Goal: Check status: Check status

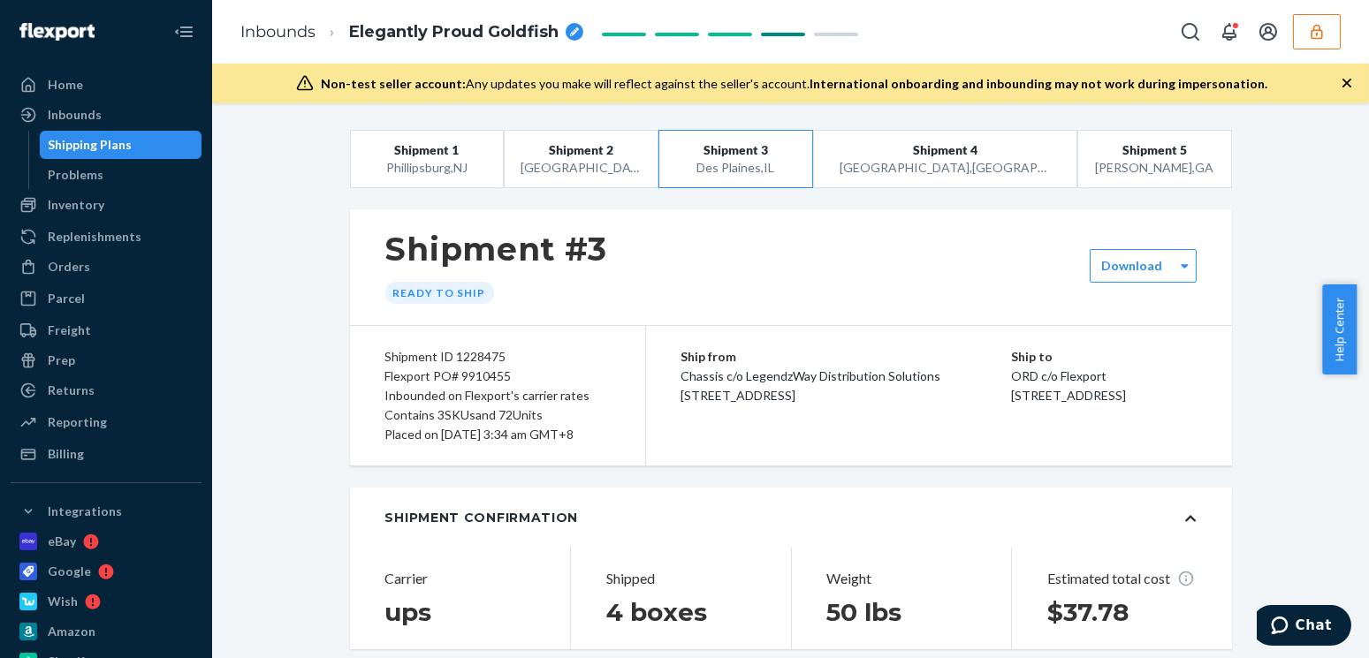
click at [1328, 40] on button "button" at bounding box center [1317, 31] width 48 height 35
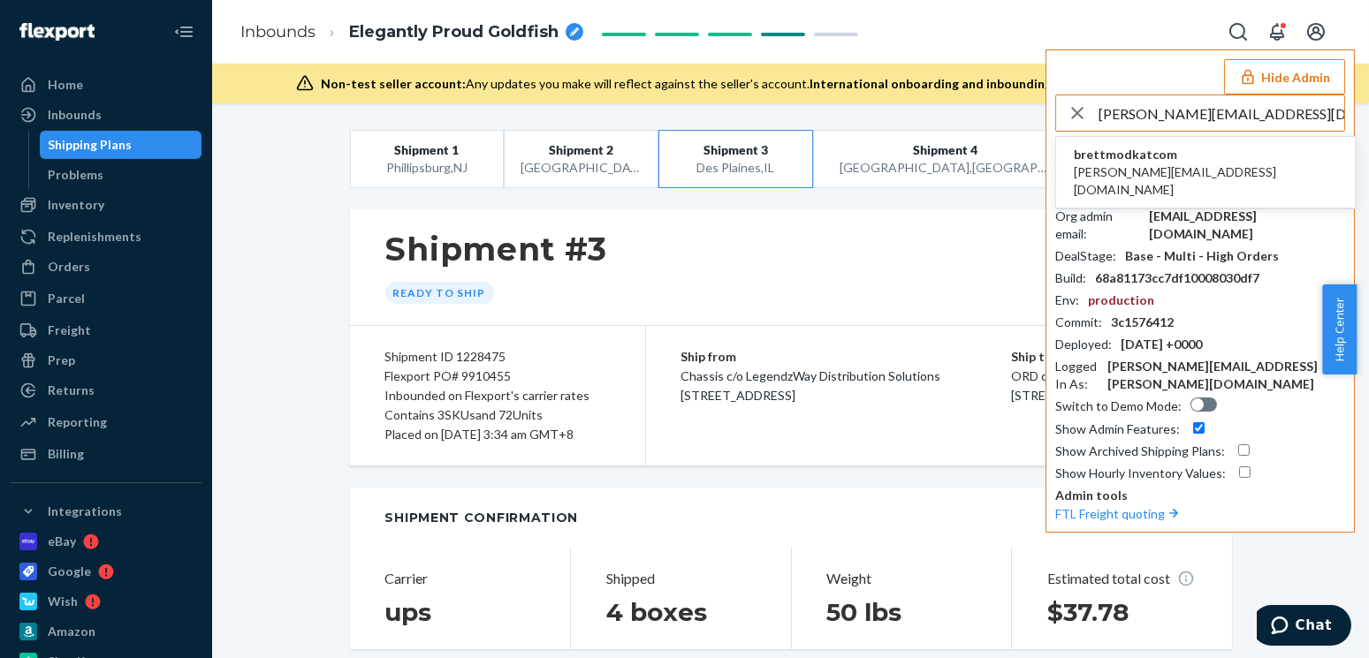
type input "anna@modkat.com"
click at [1145, 164] on span "anna@modkat.com" at bounding box center [1205, 181] width 263 height 35
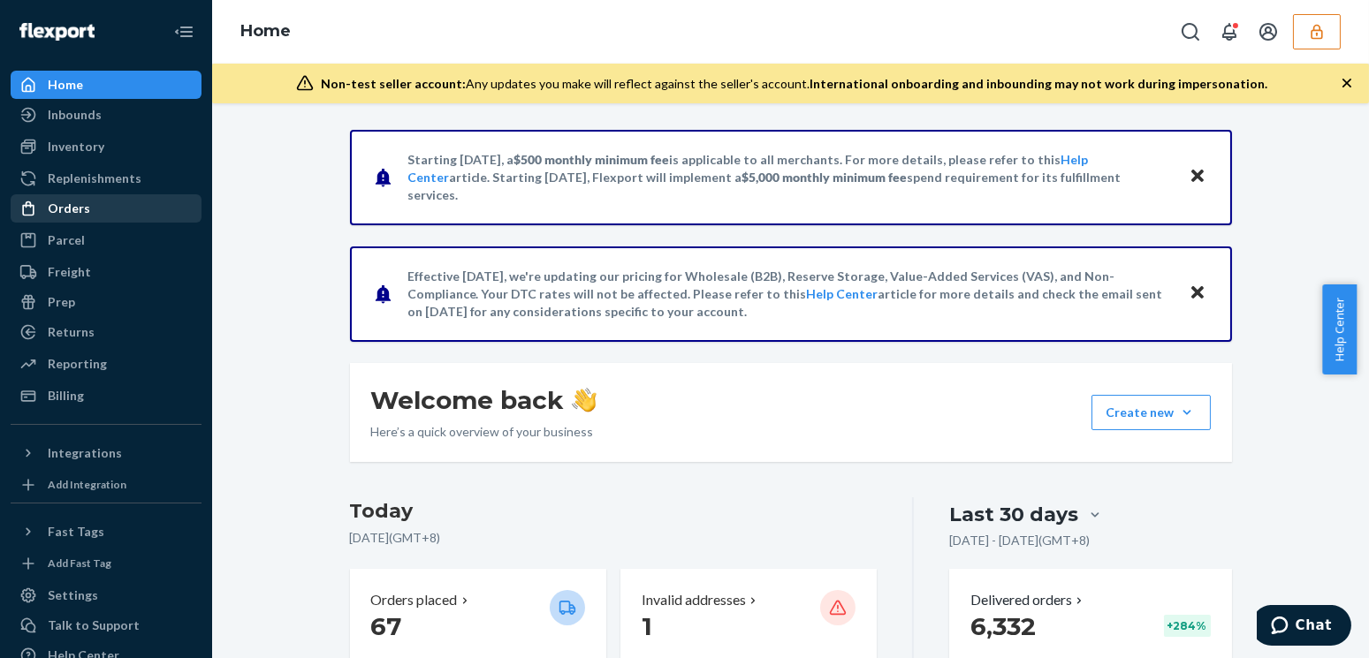
click at [71, 202] on div "Orders" at bounding box center [69, 209] width 42 height 18
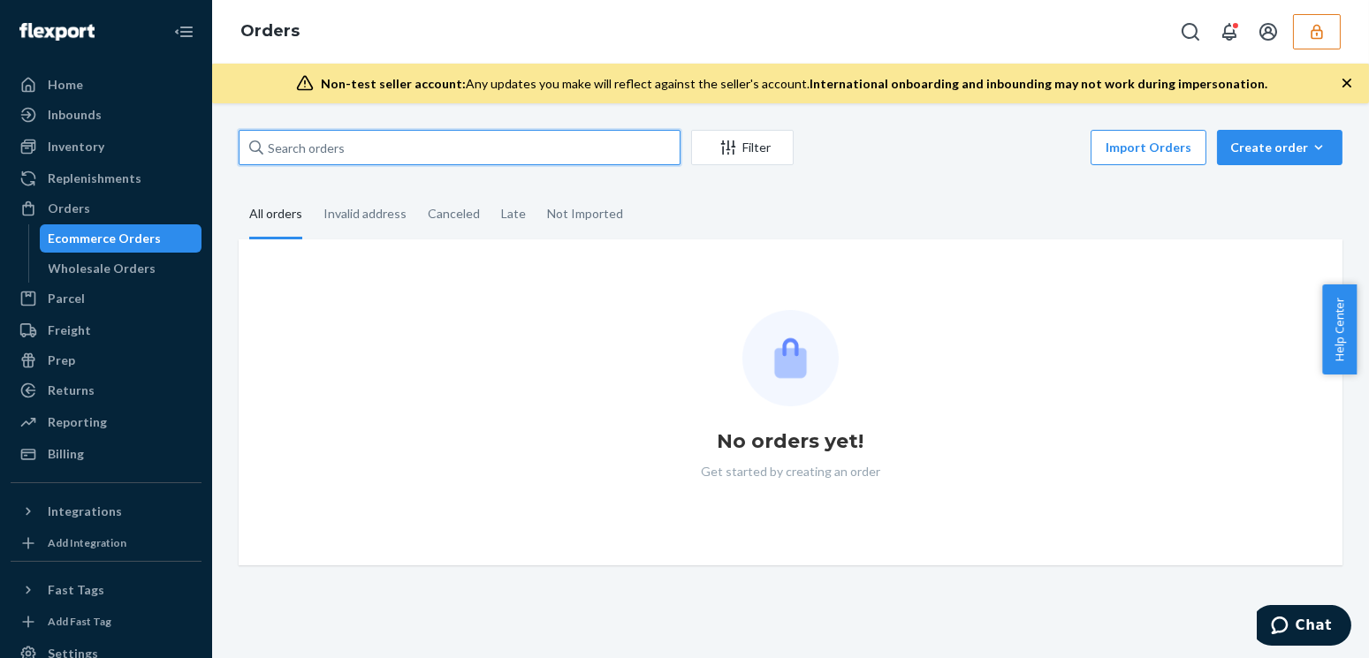
click at [376, 153] on input "text" at bounding box center [460, 147] width 442 height 35
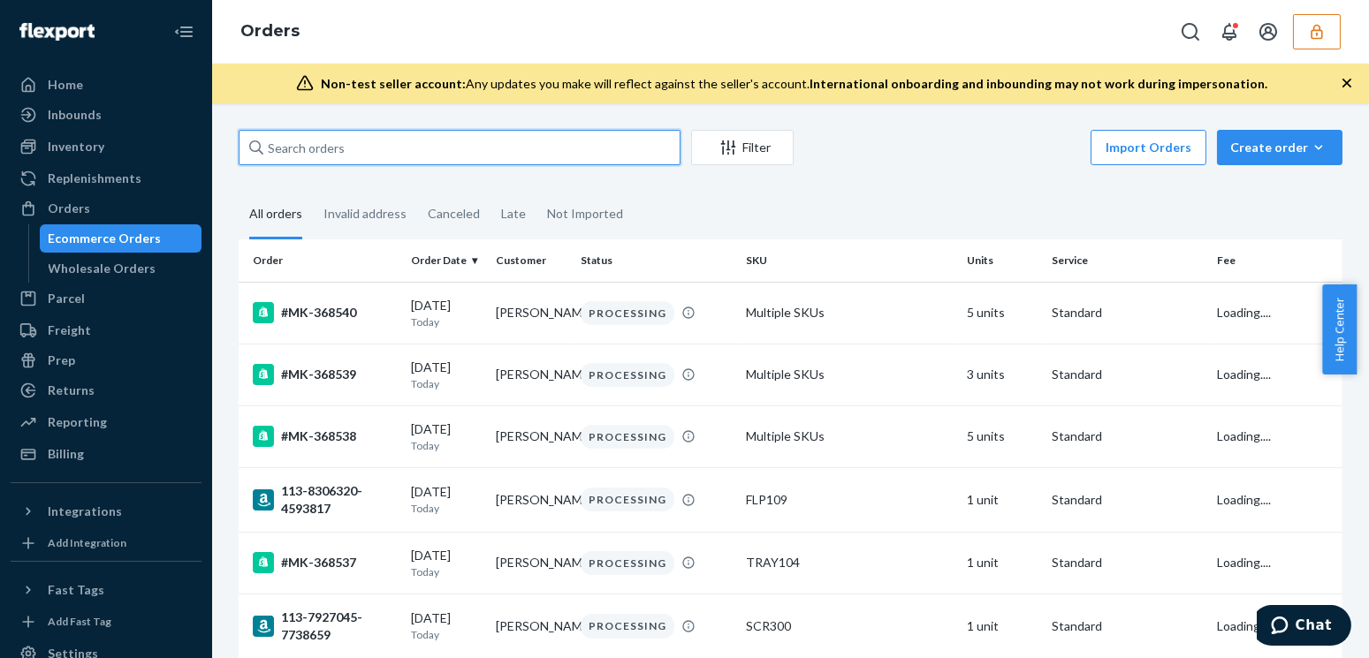
click at [376, 153] on input "text" at bounding box center [460, 147] width 442 height 35
paste input "MK-368534"
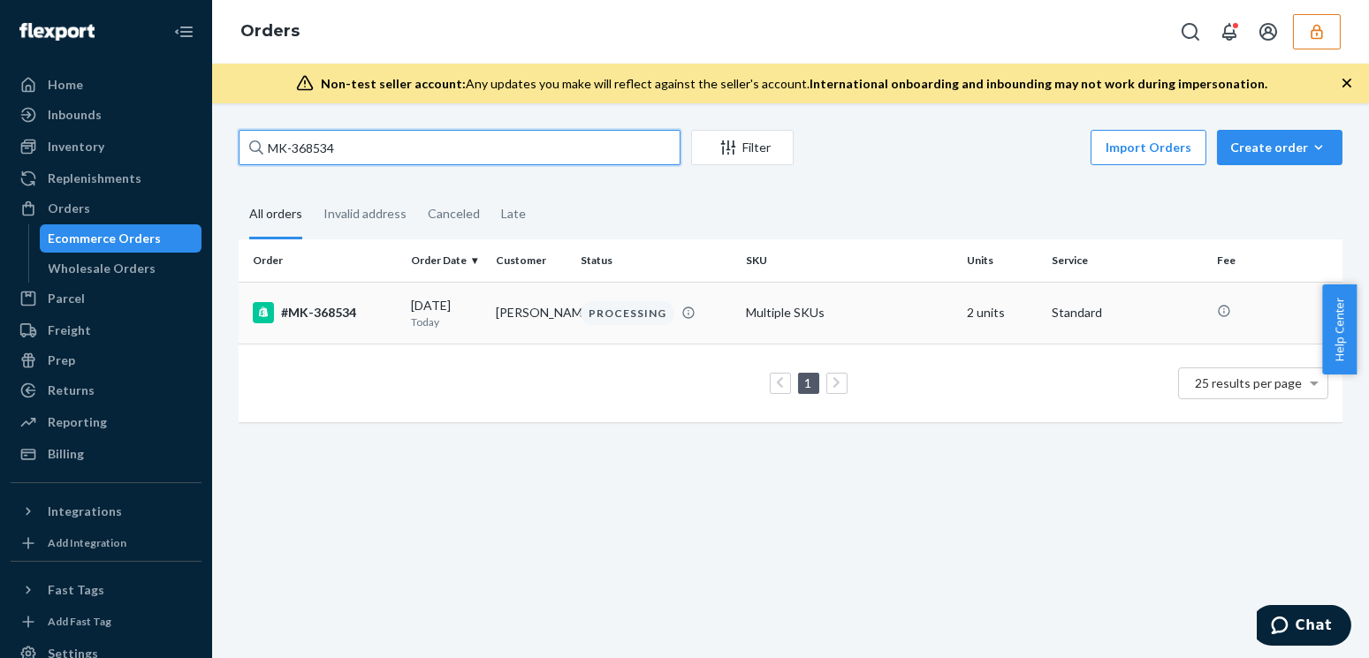
type input "MK-368534"
click at [470, 336] on td "08/23/2025 Today" at bounding box center [446, 313] width 85 height 62
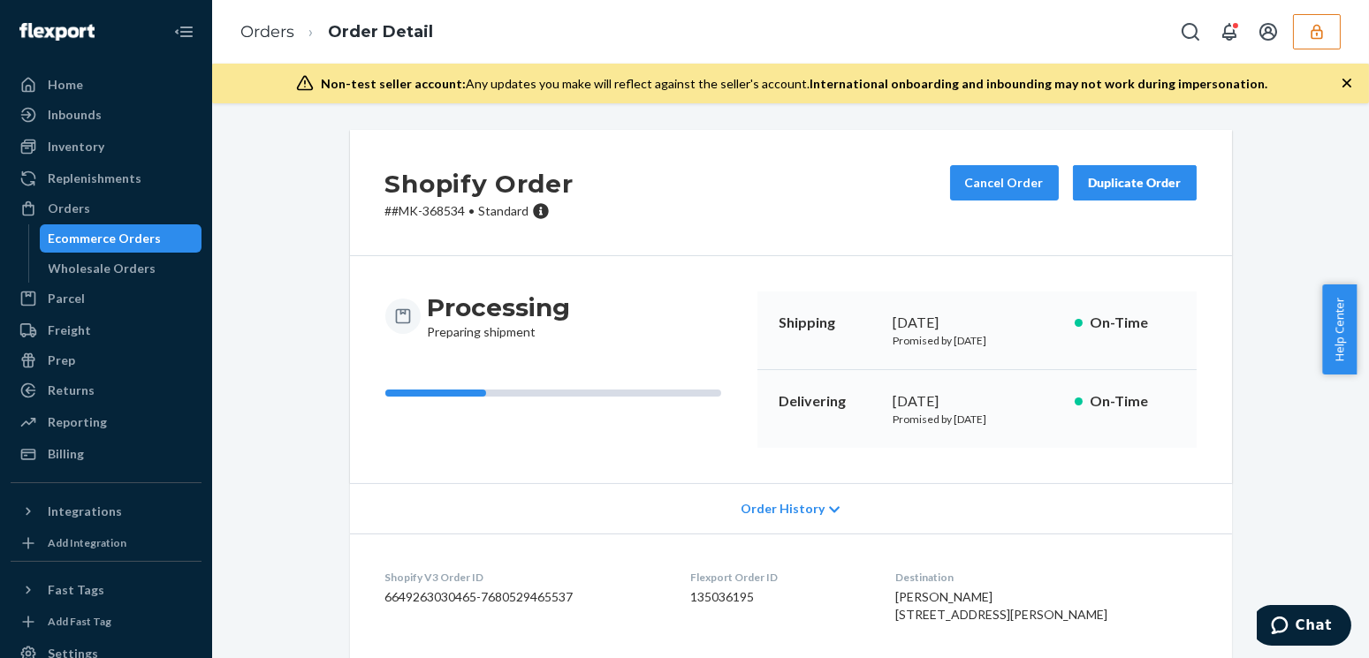
click at [395, 451] on div "Processing Preparing shipment Shipping August 23, 2025 Promised by August 25, 2…" at bounding box center [791, 369] width 882 height 227
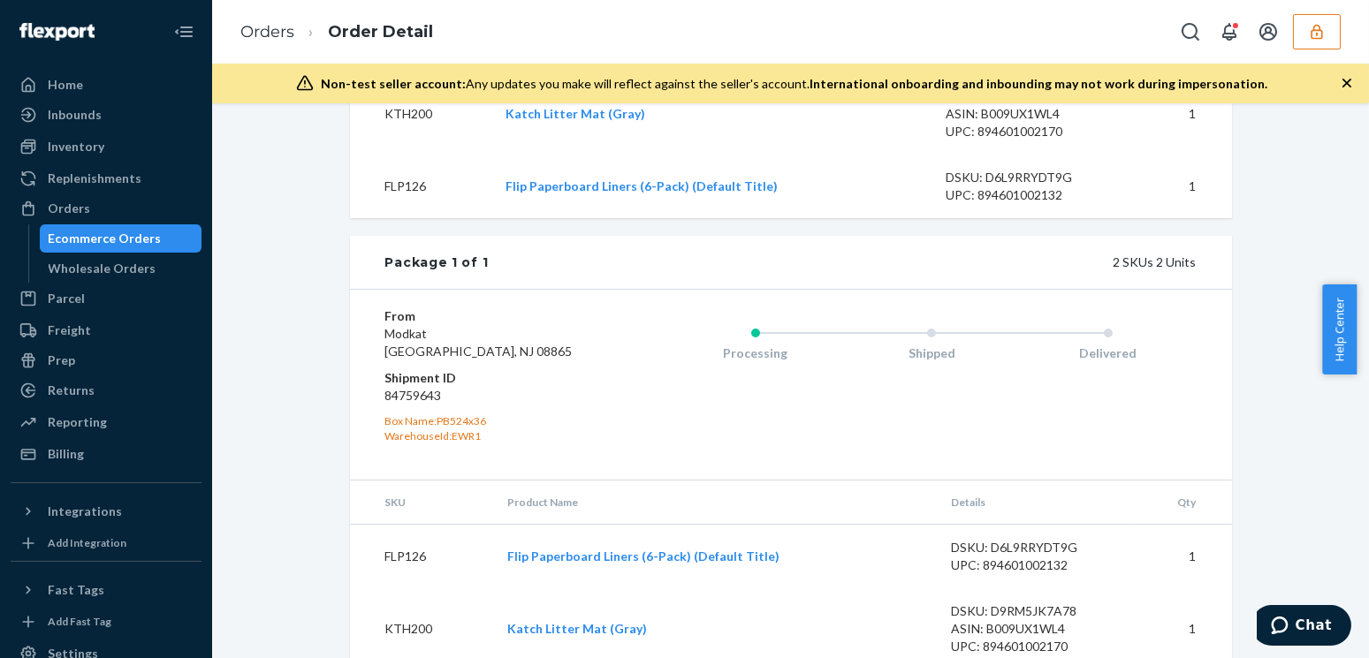
scroll to position [240, 0]
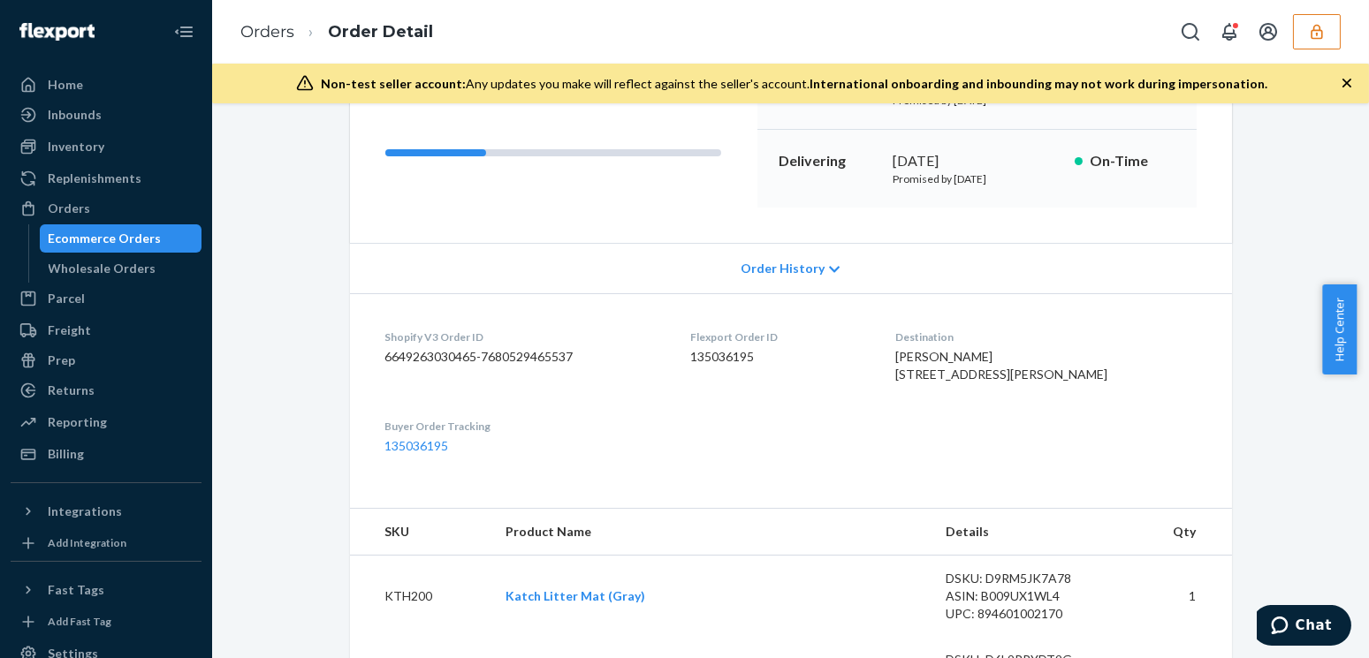
click at [733, 354] on dd "135036195" at bounding box center [778, 357] width 177 height 18
click at [742, 346] on div "Flexport Order ID 135036195" at bounding box center [778, 360] width 177 height 61
click at [742, 369] on div "Flexport Order ID 135036195" at bounding box center [778, 360] width 177 height 61
click at [742, 362] on dd "135036195" at bounding box center [778, 357] width 177 height 18
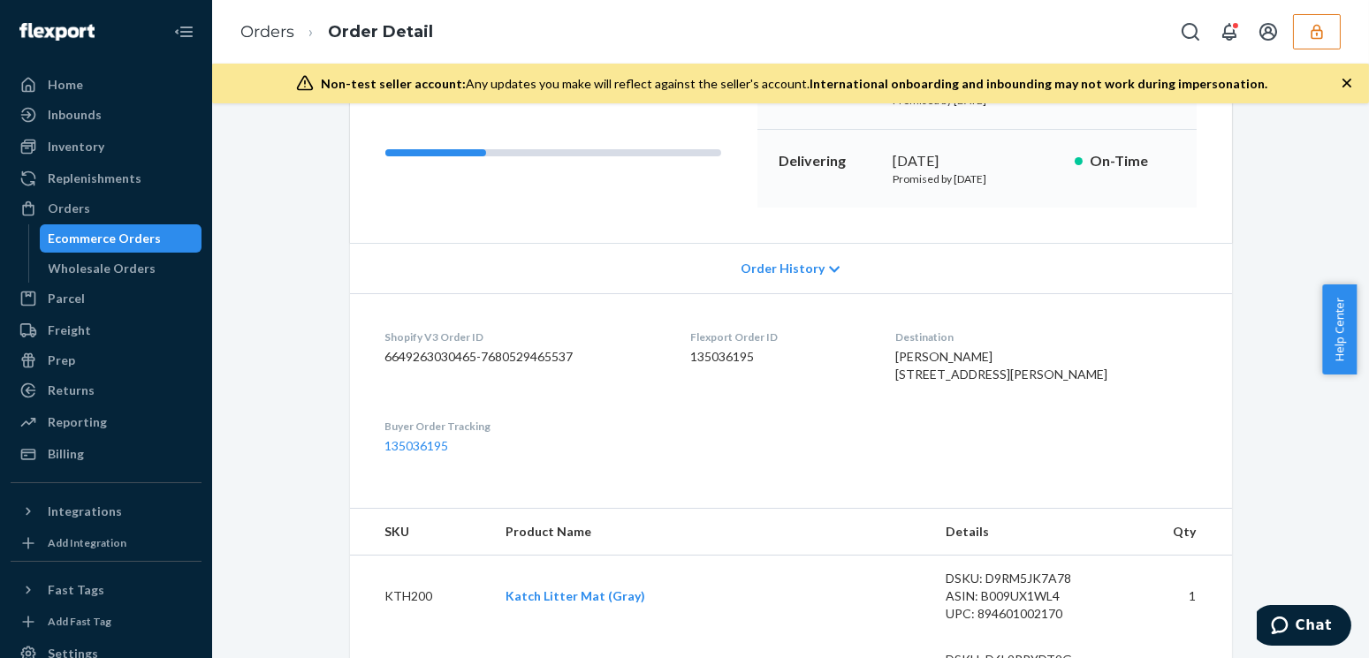
click at [742, 362] on dd "135036195" at bounding box center [778, 357] width 177 height 18
copy dd "135036195"
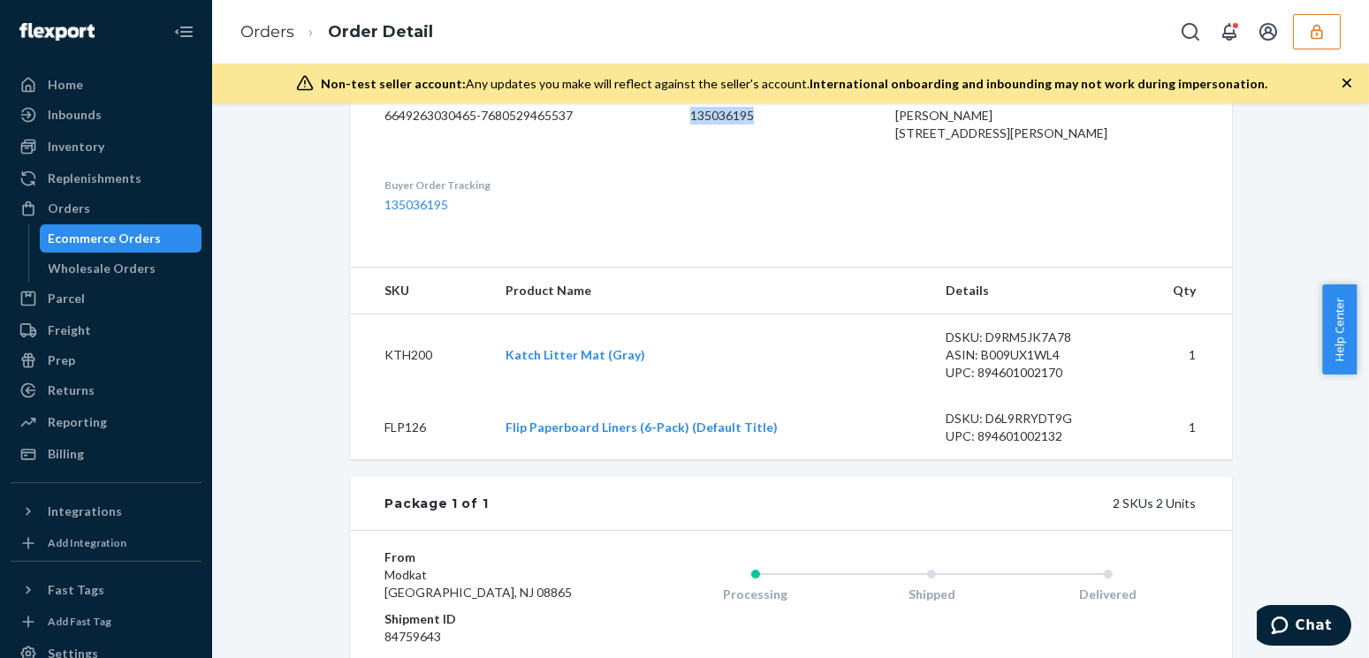
scroll to position [788, 0]
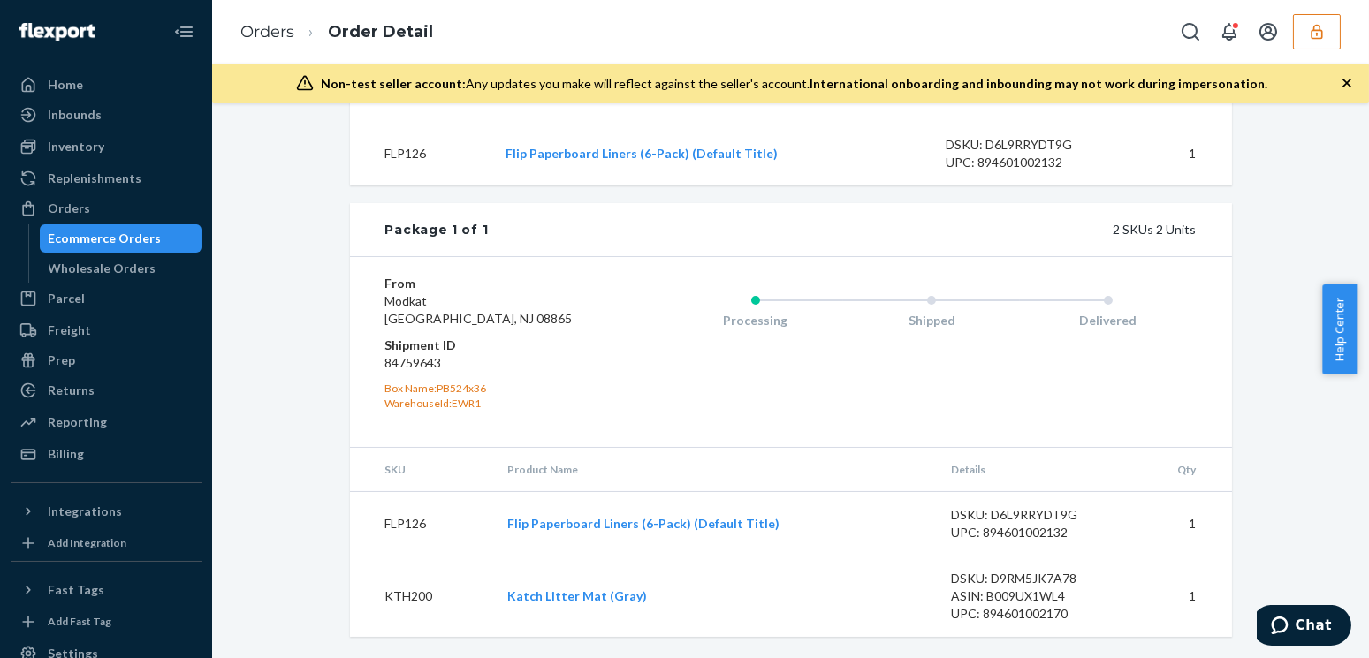
click at [406, 364] on dd "84759643" at bounding box center [490, 363] width 211 height 18
copy dd "84759643"
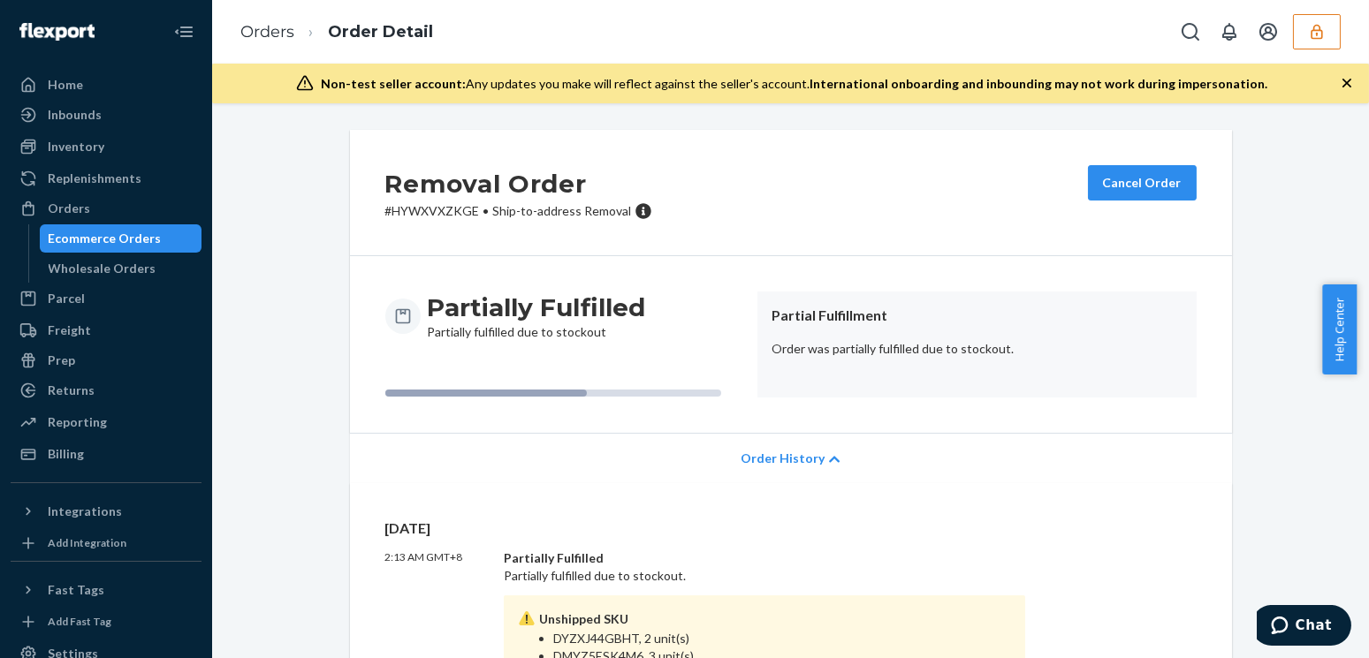
drag, startPoint x: 1311, startPoint y: 37, endPoint x: 1308, endPoint y: 71, distance: 33.7
click at [1311, 36] on icon "button" at bounding box center [1317, 32] width 18 height 18
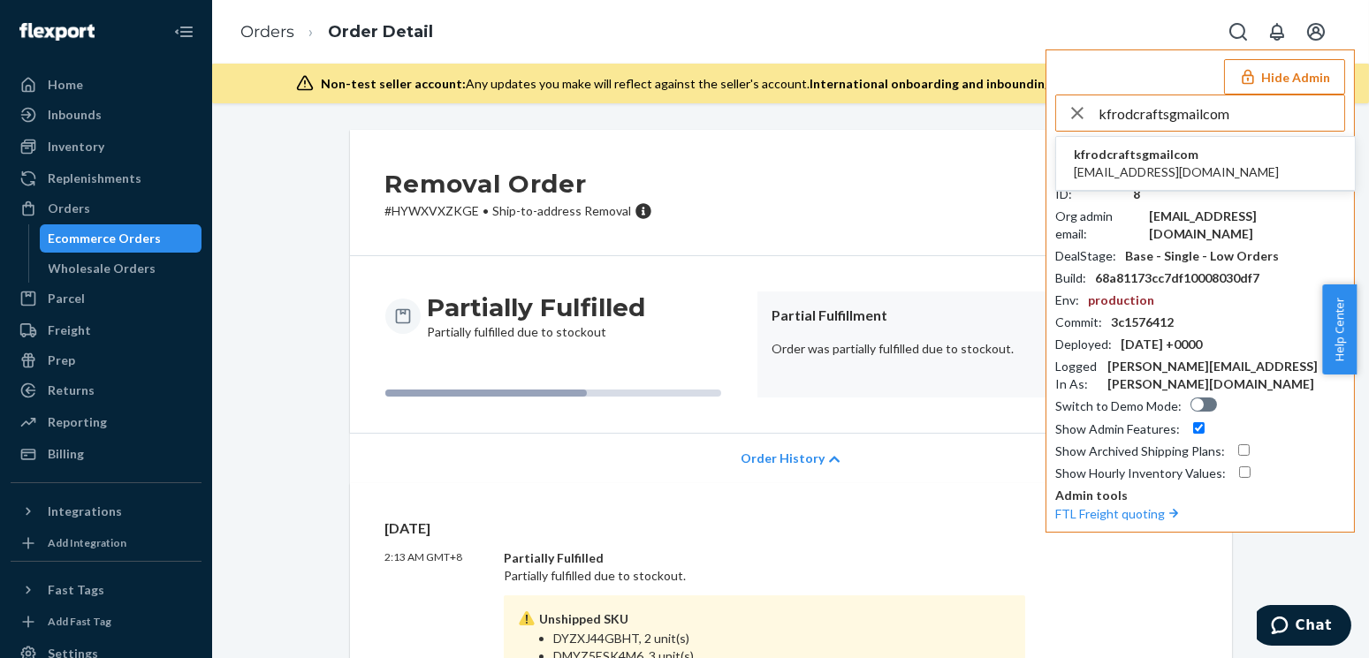
type input "kfrodcraftsgmailcom"
click at [1125, 164] on span "kfrodcrafts@gmail.com" at bounding box center [1176, 173] width 205 height 18
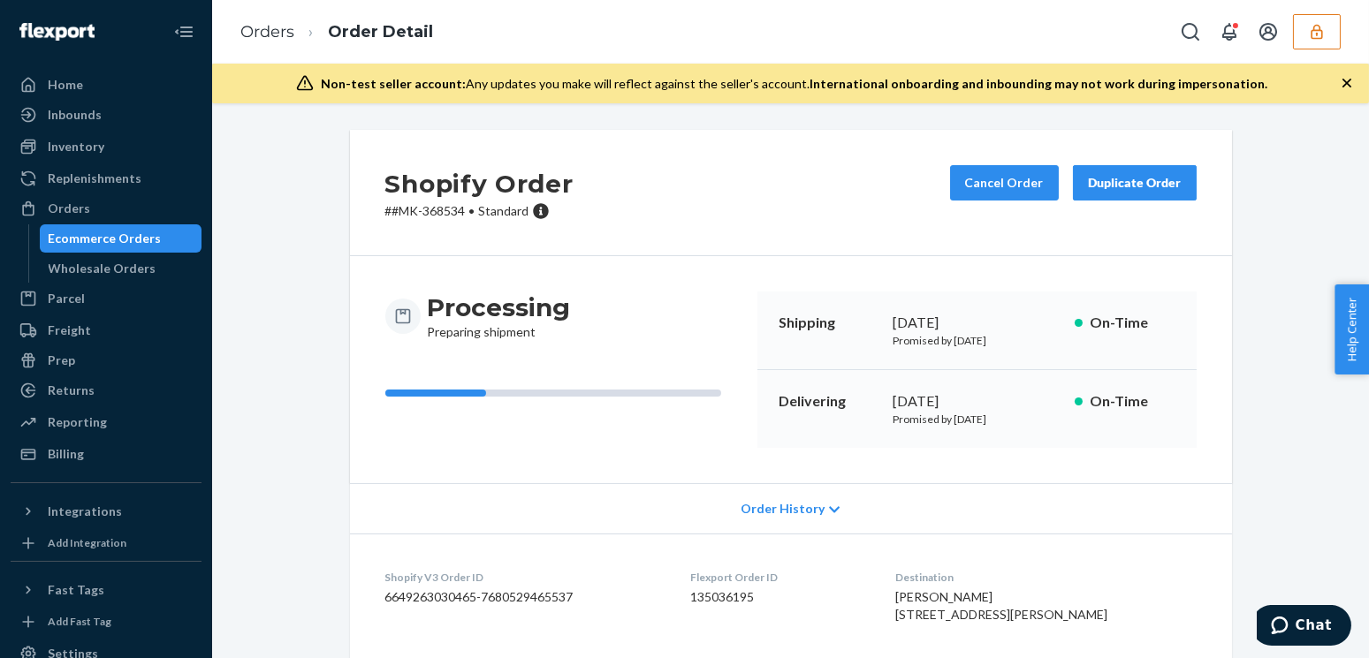
click at [301, 379] on div "Shopify Order # #MK-368534 • Standard Cancel Order Duplicate Order Processing P…" at bounding box center [790, 546] width 1130 height 833
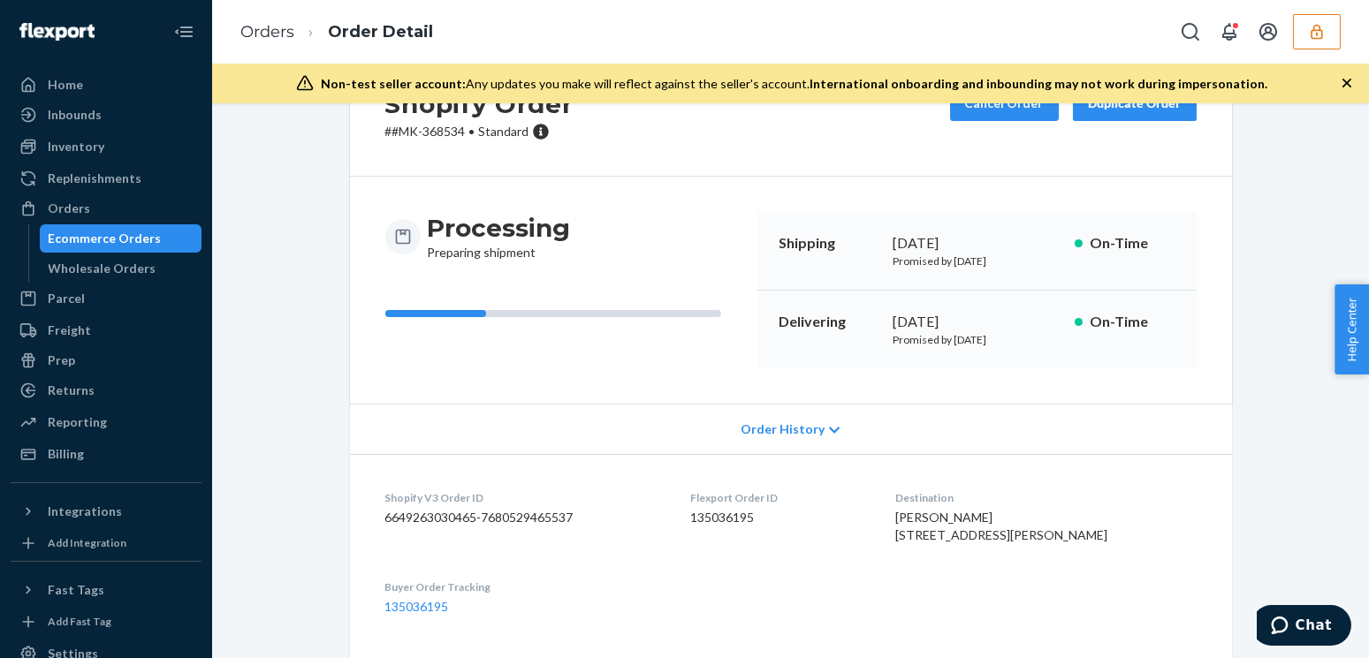
click at [761, 520] on dd "135036195" at bounding box center [778, 518] width 177 height 18
copy dd "135036195"
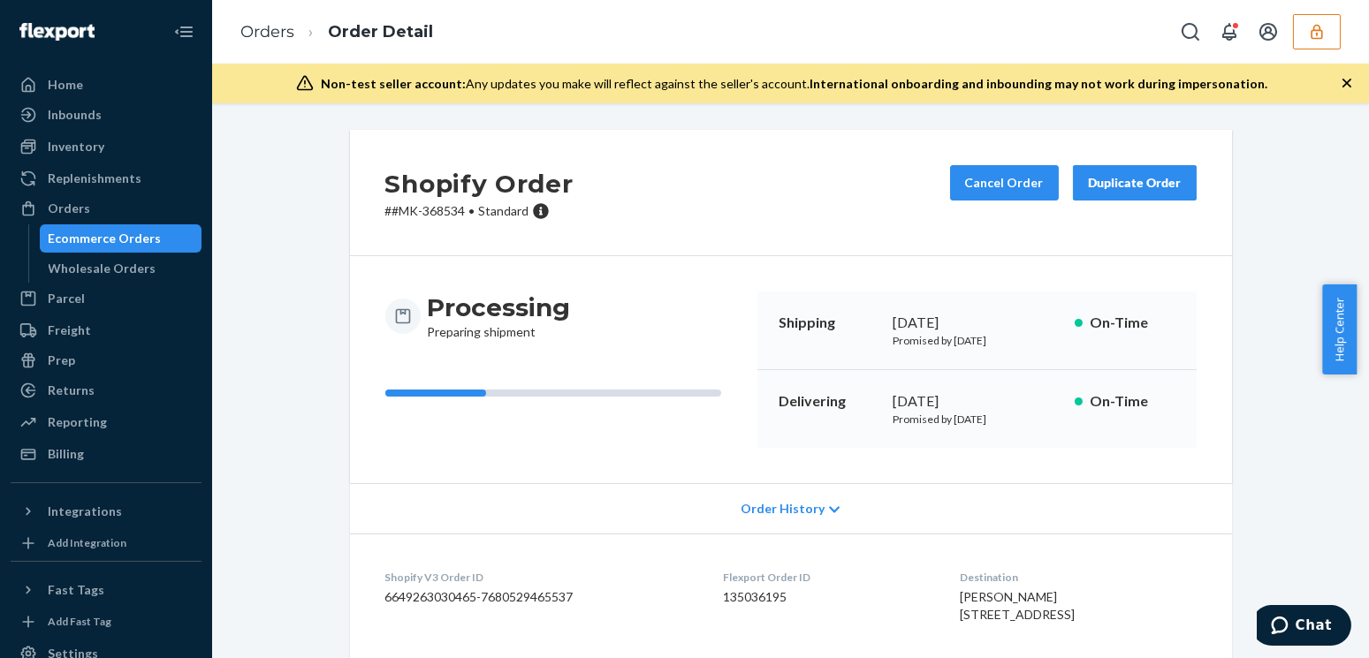
click at [337, 388] on div "Shopify Order # #MK-368534 • Standard Cancel Order Duplicate Order Processing P…" at bounding box center [791, 535] width 909 height 811
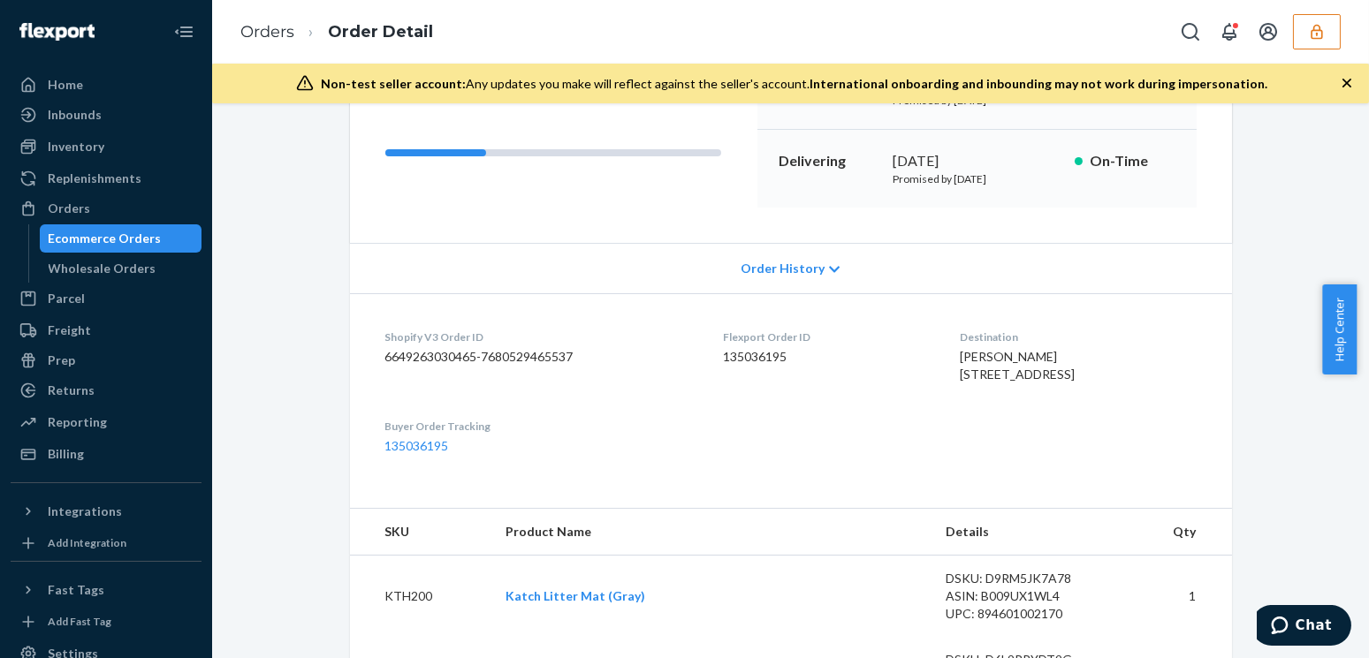
scroll to position [355, 0]
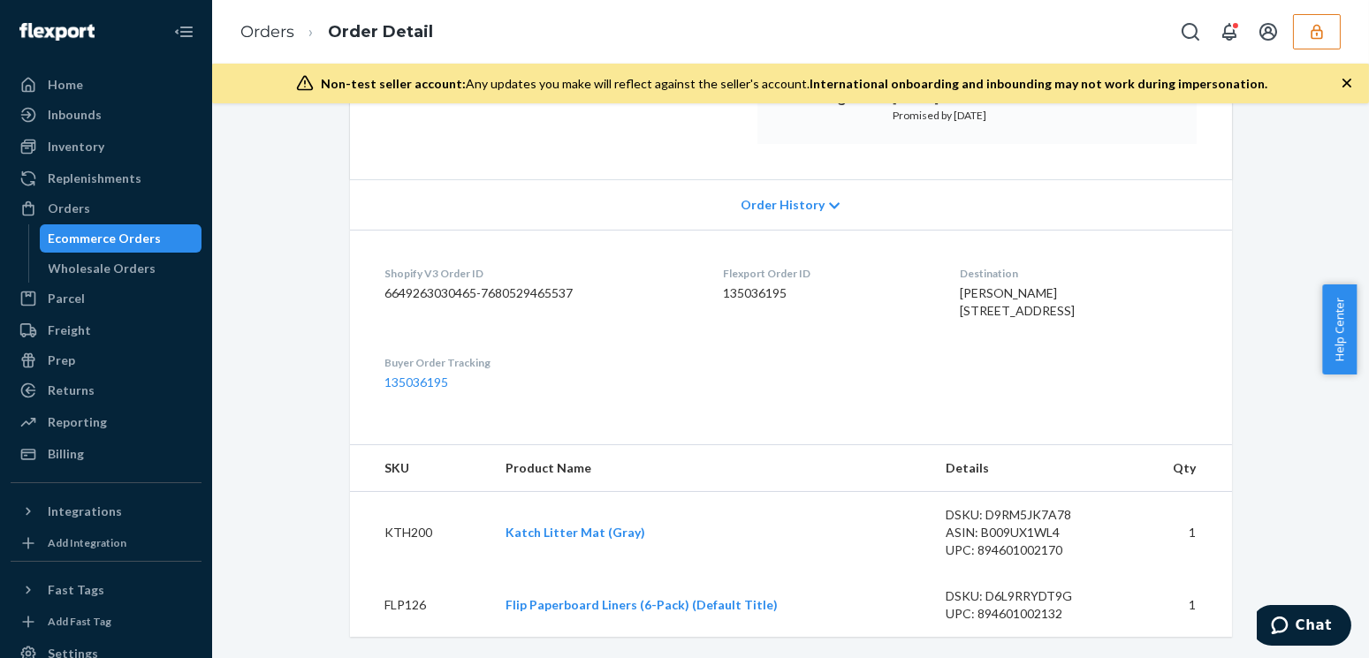
click at [743, 285] on dd "135036195" at bounding box center [827, 294] width 209 height 18
copy dd "135036195"
click at [756, 285] on dd "135036195" at bounding box center [827, 294] width 209 height 18
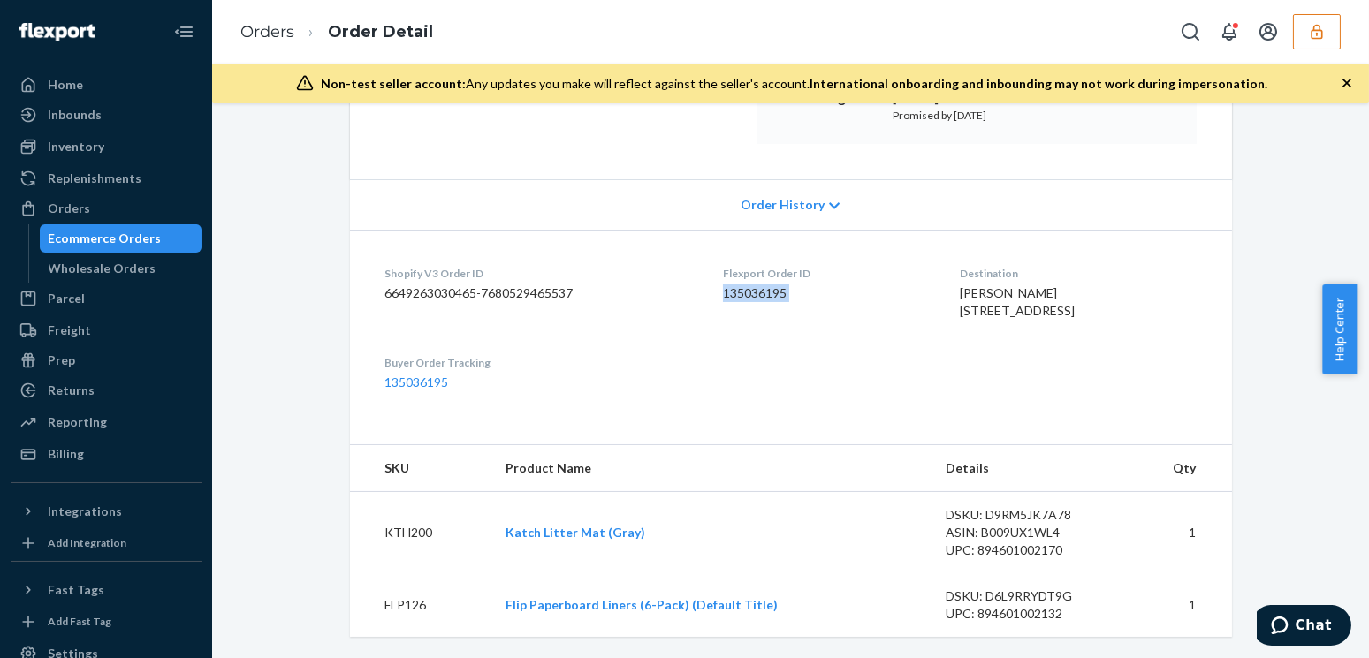
click at [756, 285] on dd "135036195" at bounding box center [827, 294] width 209 height 18
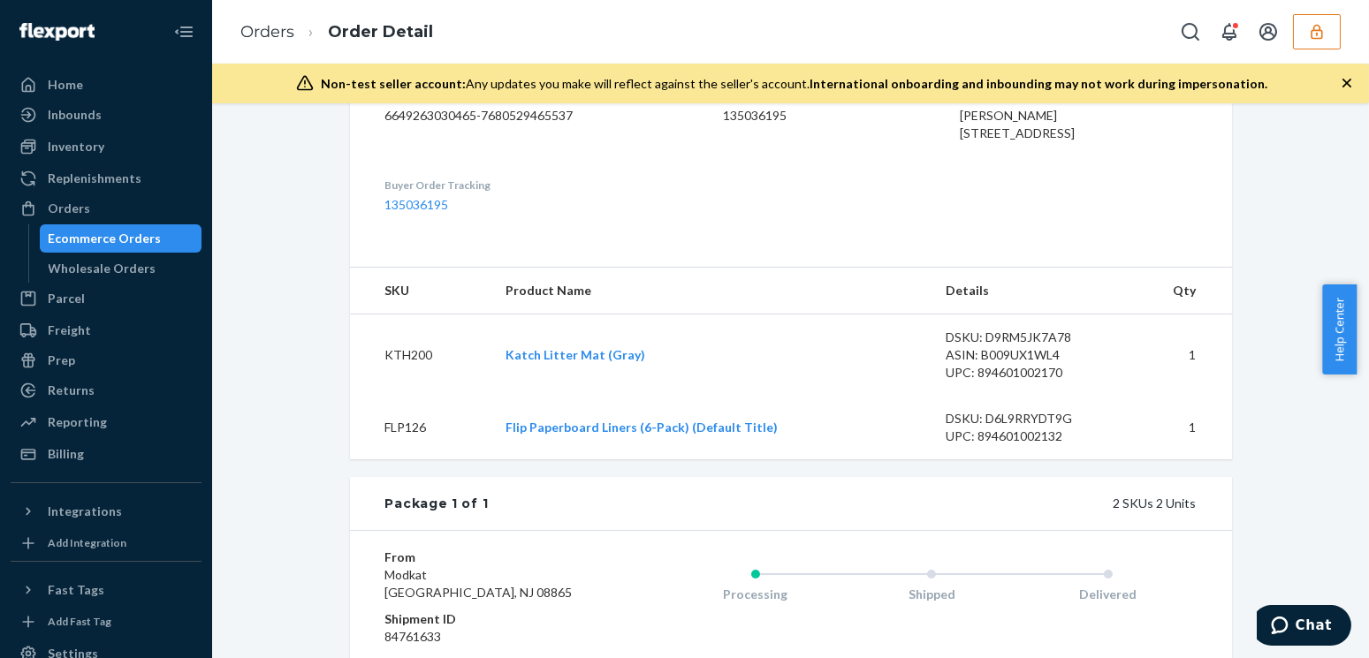
scroll to position [401, 0]
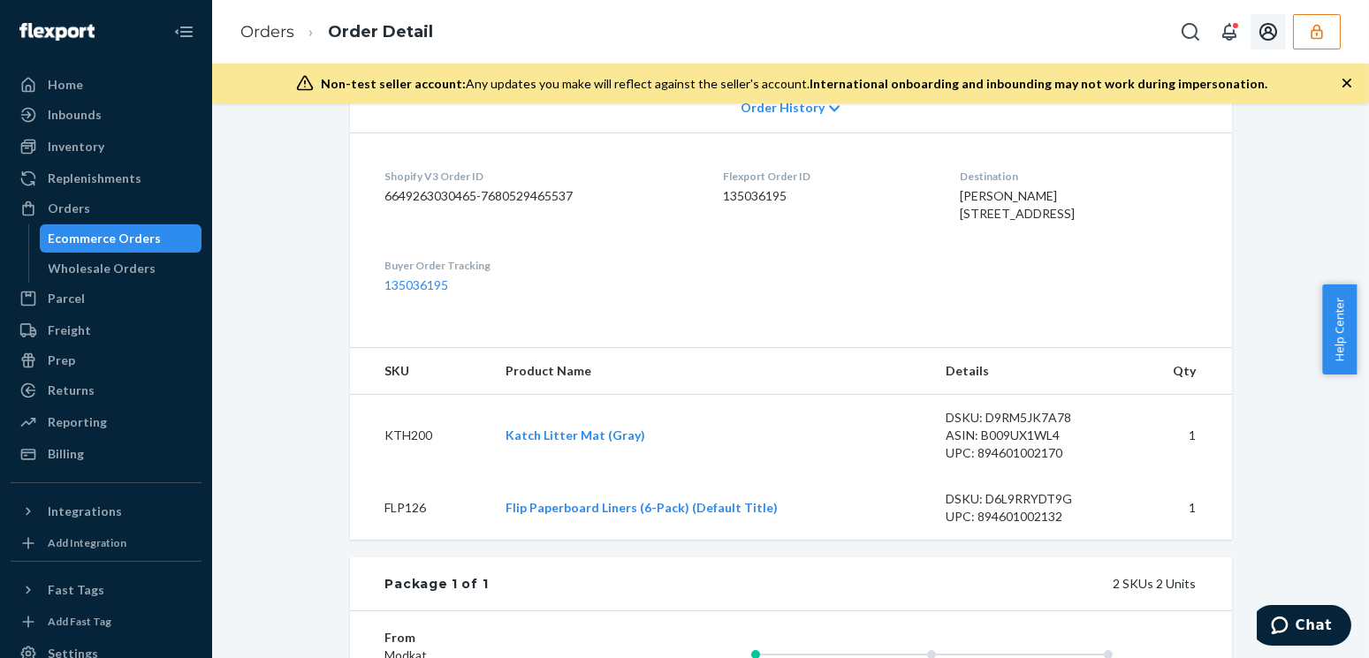
click at [1308, 35] on icon "button" at bounding box center [1317, 32] width 18 height 18
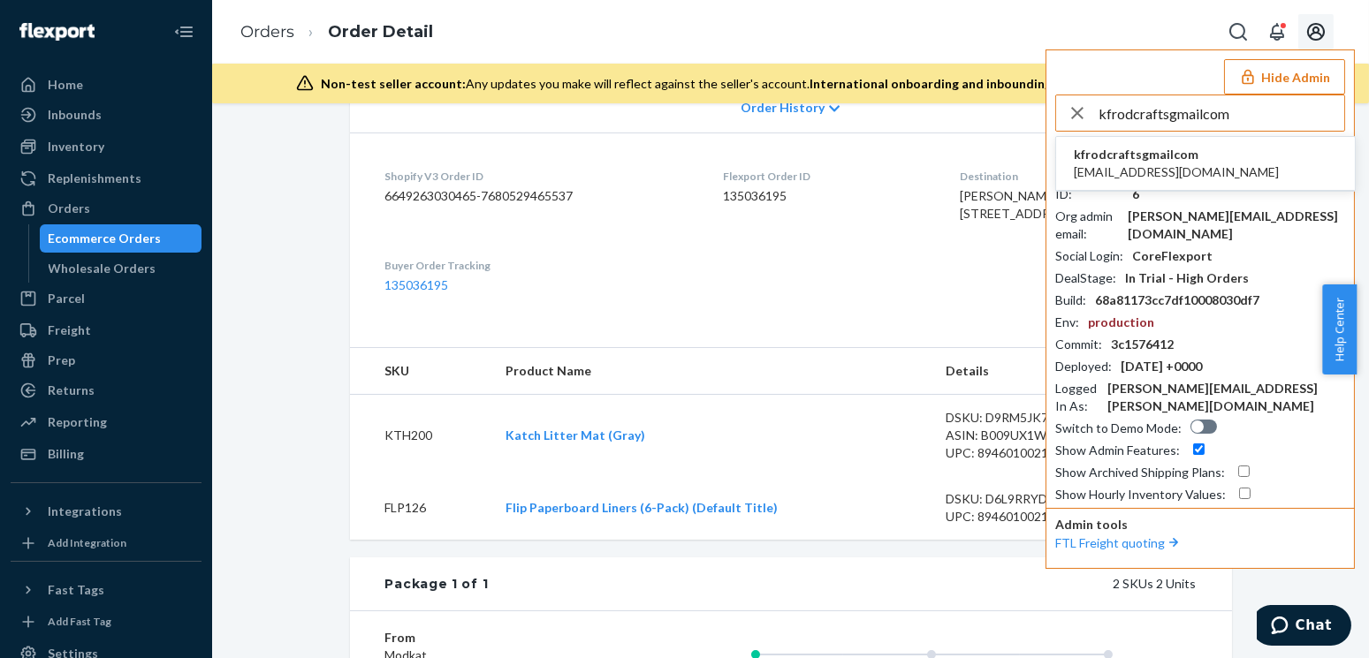
type input "kfrodcraftsgmailcom"
click at [1166, 167] on span "[EMAIL_ADDRESS][DOMAIN_NAME]" at bounding box center [1176, 173] width 205 height 18
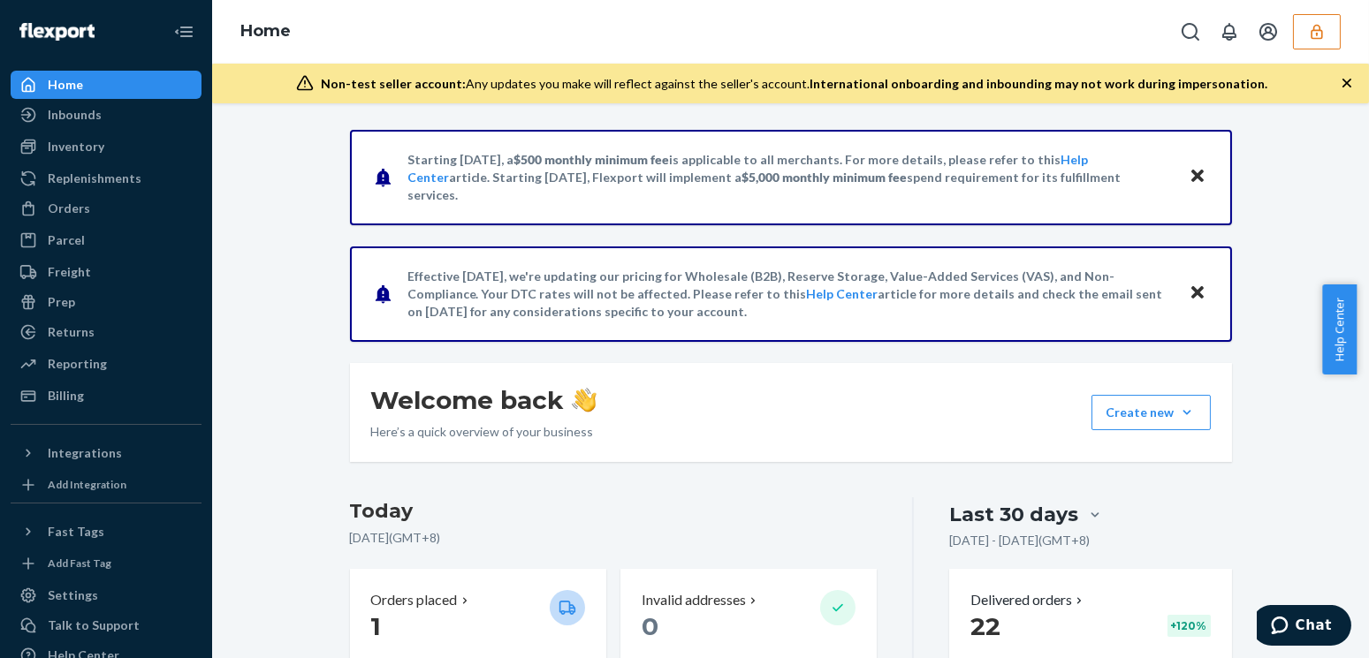
click at [71, 217] on div "Orders" at bounding box center [105, 208] width 187 height 25
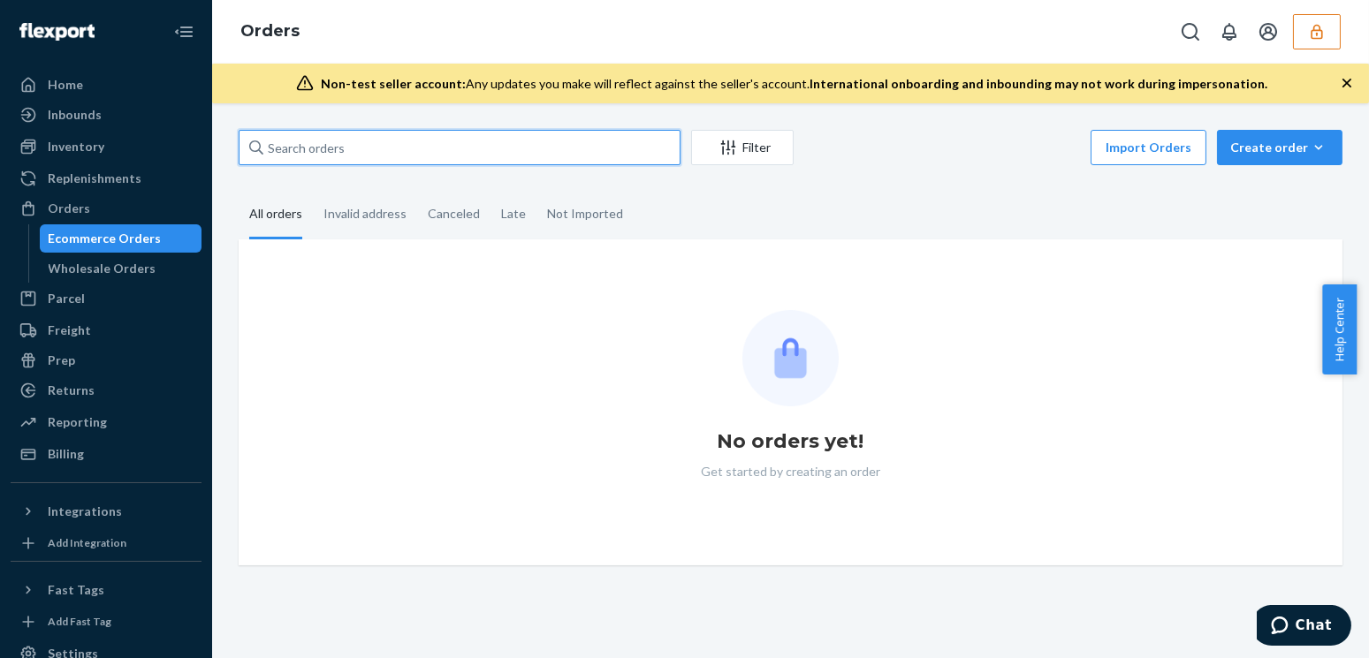
click at [446, 133] on input "text" at bounding box center [460, 147] width 442 height 35
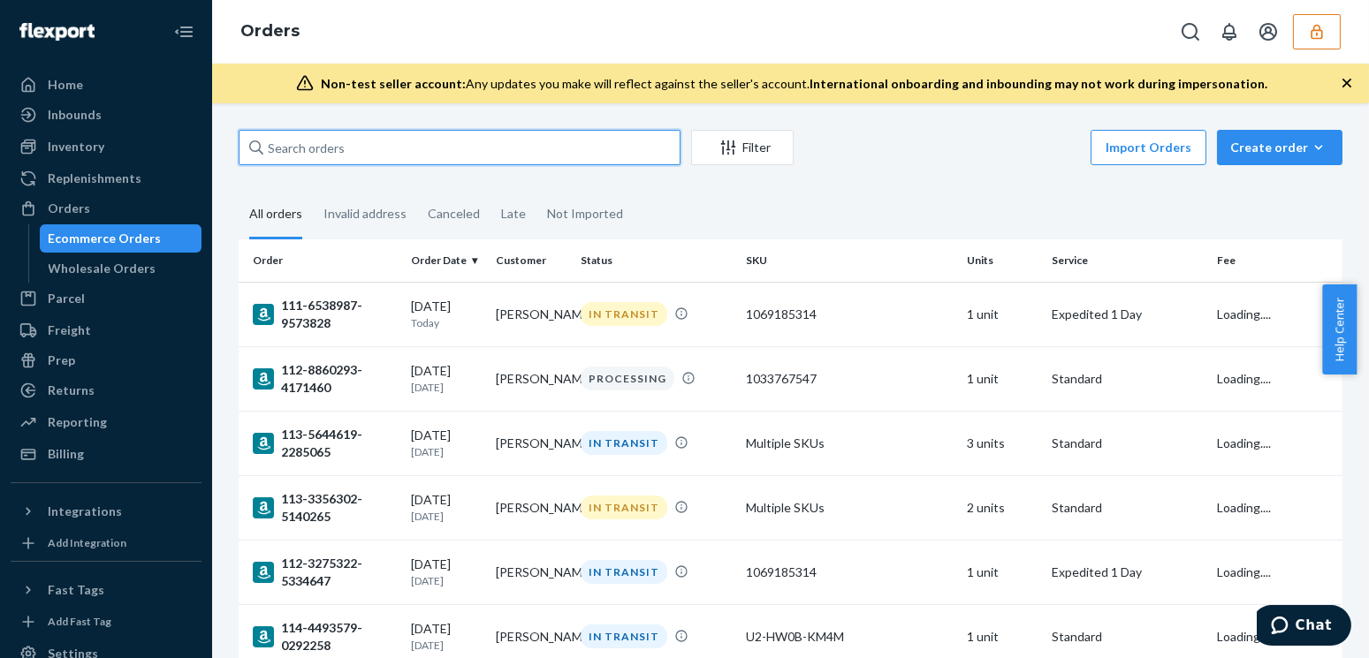
click at [446, 141] on input "text" at bounding box center [460, 147] width 442 height 35
paste input "134992975"
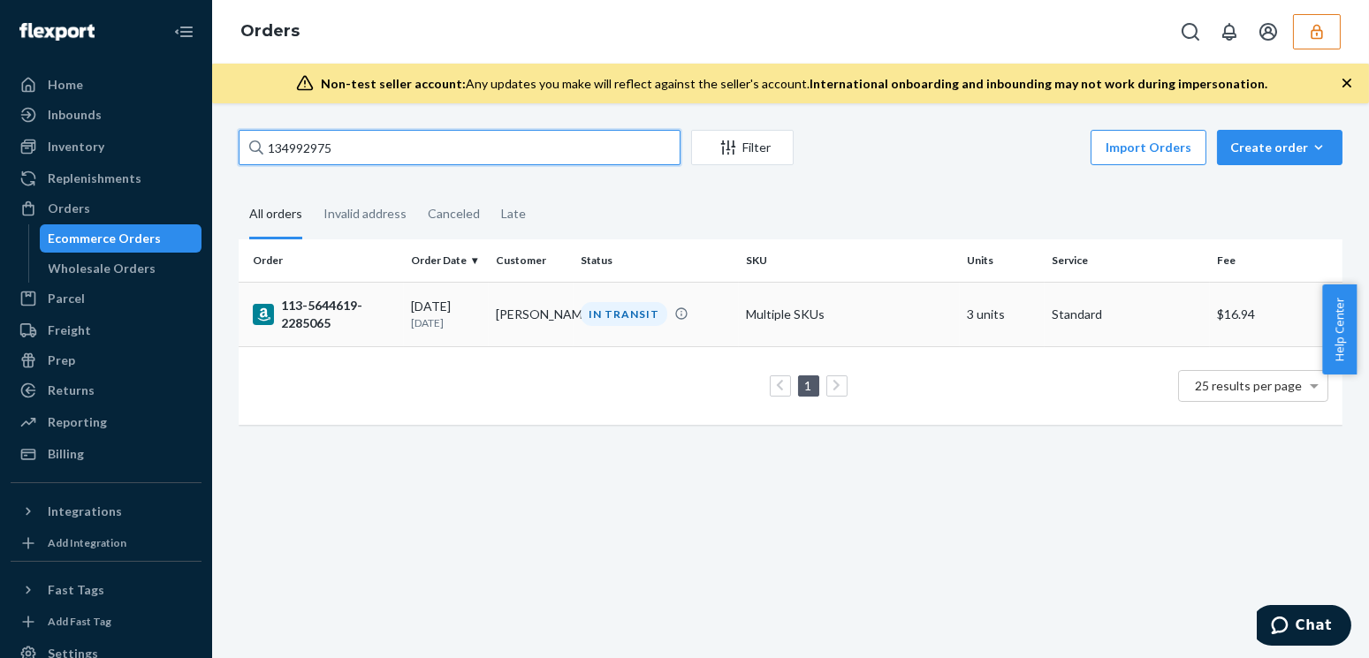
type input "134992975"
click at [482, 309] on td "08/22/2025 1 day ago" at bounding box center [446, 314] width 85 height 65
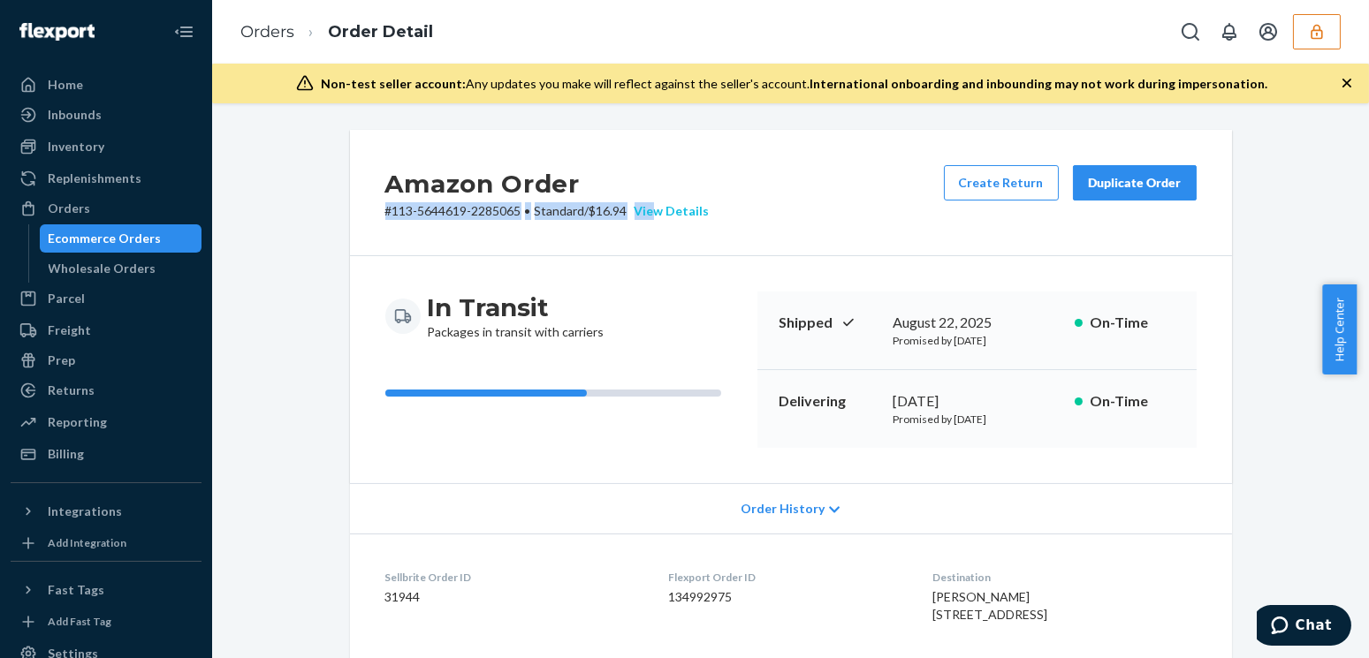
click at [655, 202] on div "Amazon Order # 113-5644619-2285065 • Standard / $16.94 View Details" at bounding box center [547, 192] width 324 height 55
click at [658, 202] on div "View Details" at bounding box center [669, 211] width 82 height 18
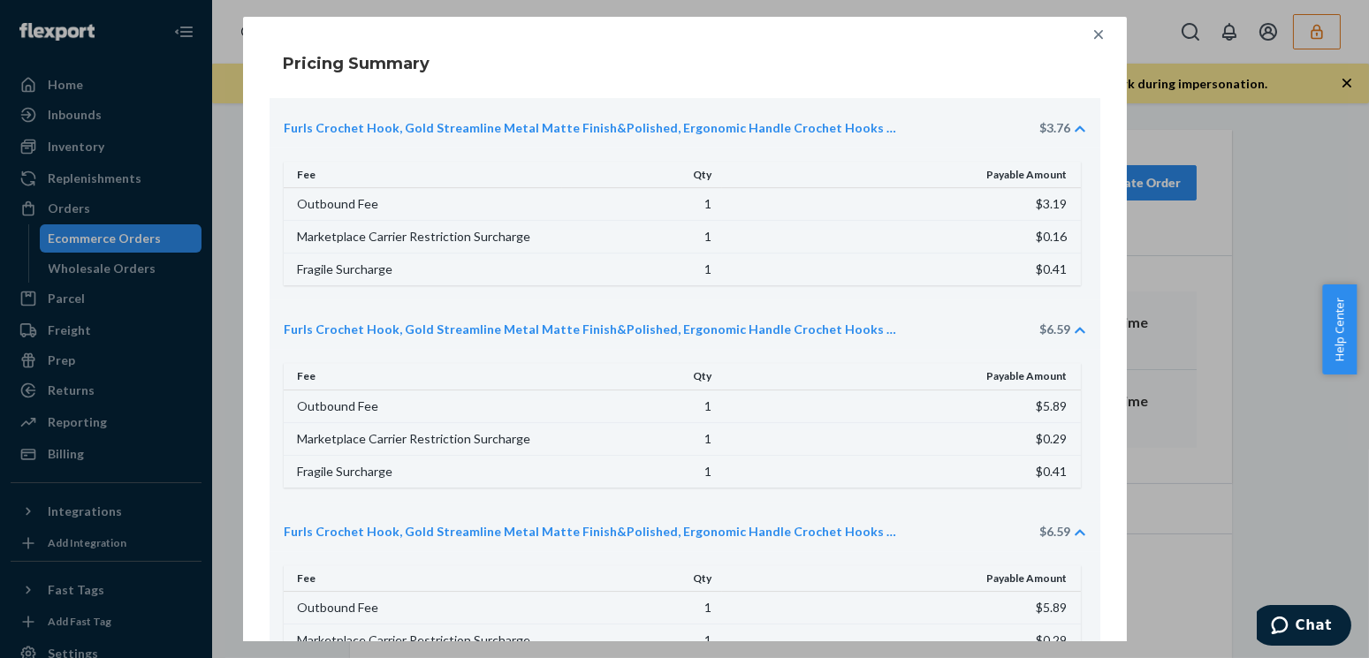
click at [1241, 322] on div "Pricing Summary Furls Crochet Hook, Gold Streamline Metal Matte Finish&Polished…" at bounding box center [684, 329] width 1369 height 658
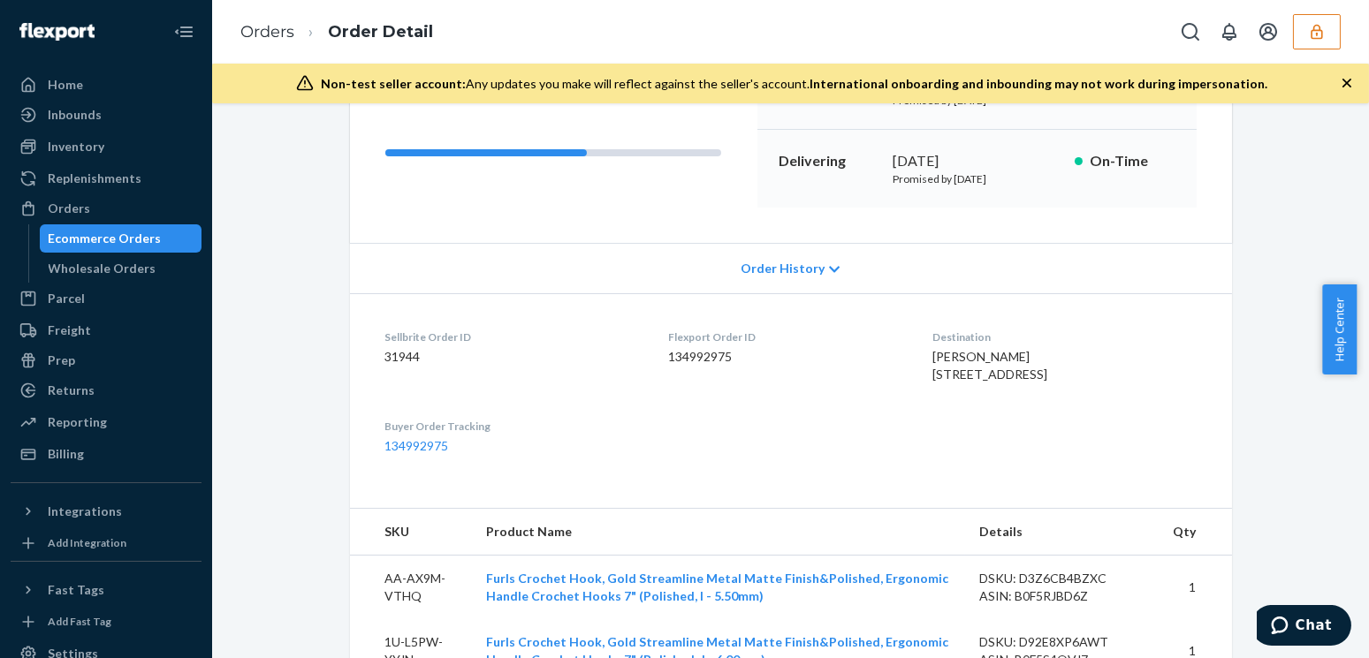
scroll to position [482, 0]
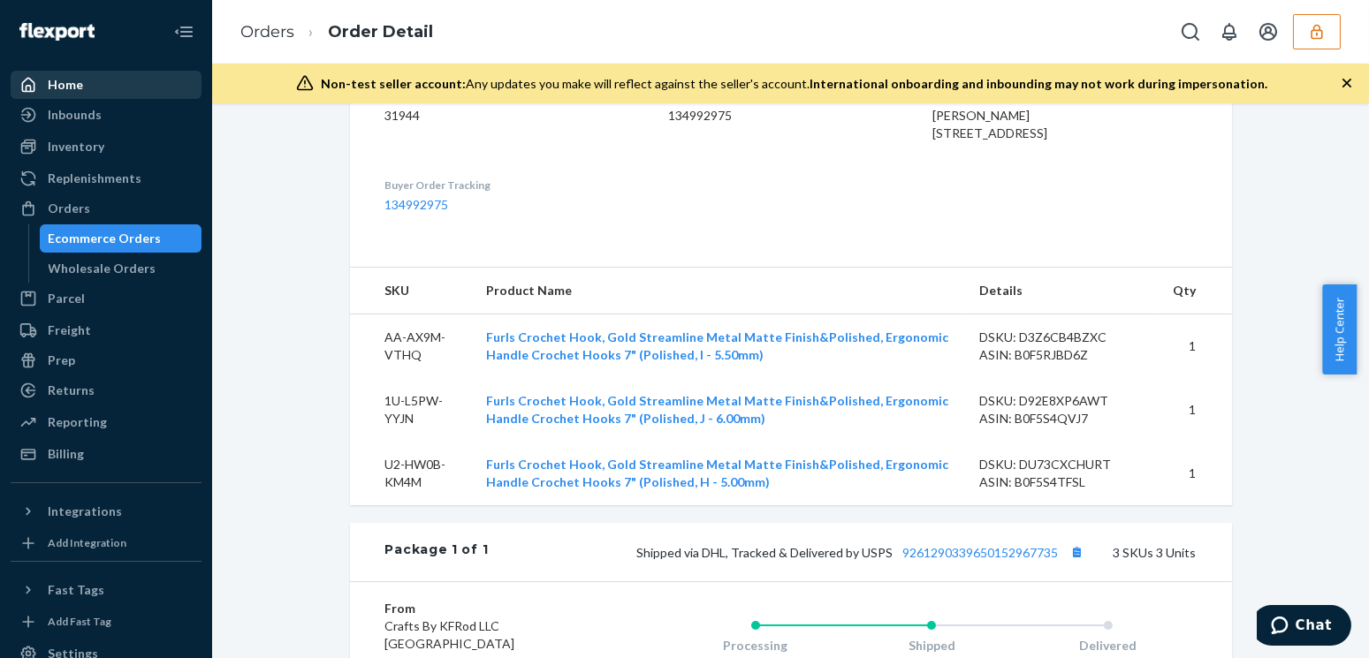
click at [78, 85] on div "Home" at bounding box center [65, 85] width 35 height 18
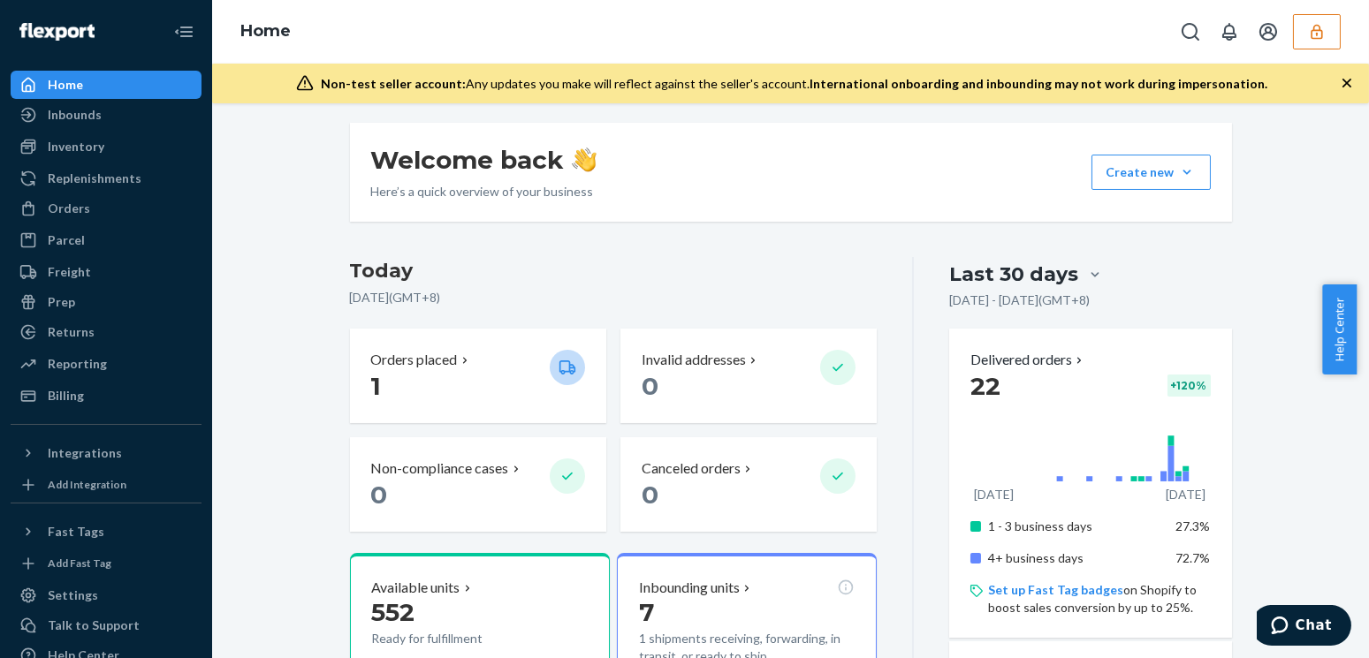
scroll to position [321, 0]
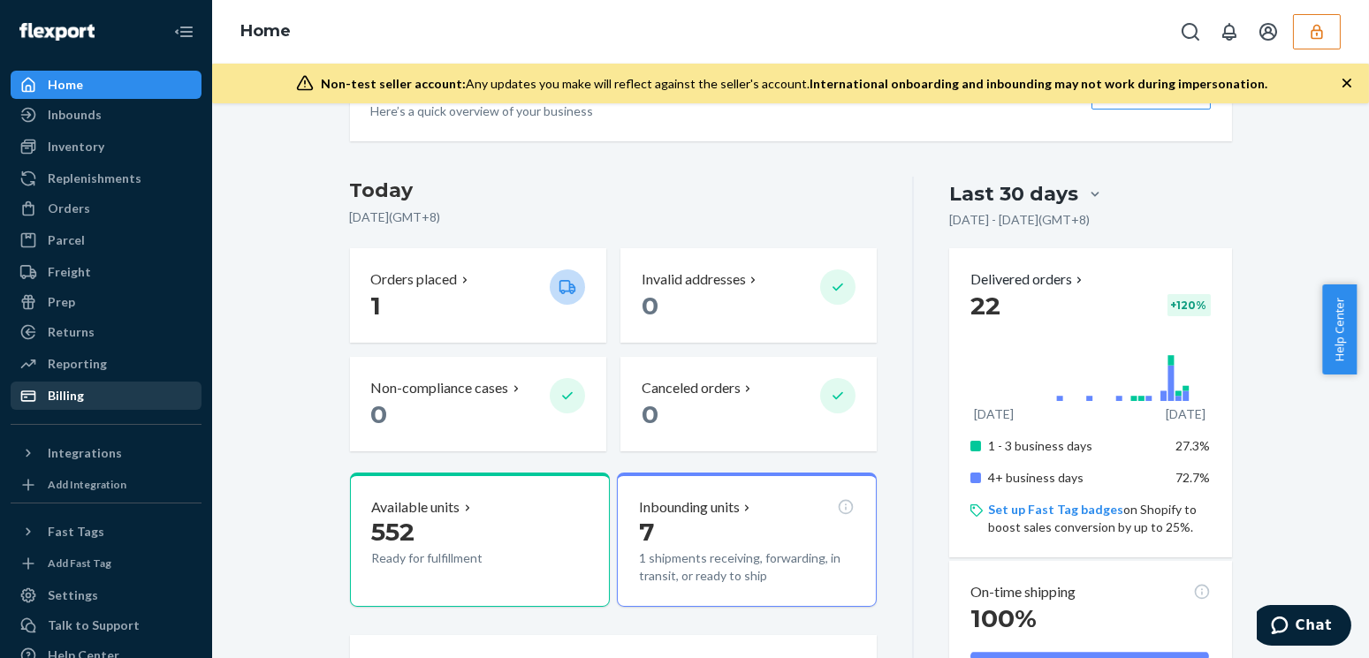
click at [70, 397] on div "Billing" at bounding box center [66, 396] width 36 height 18
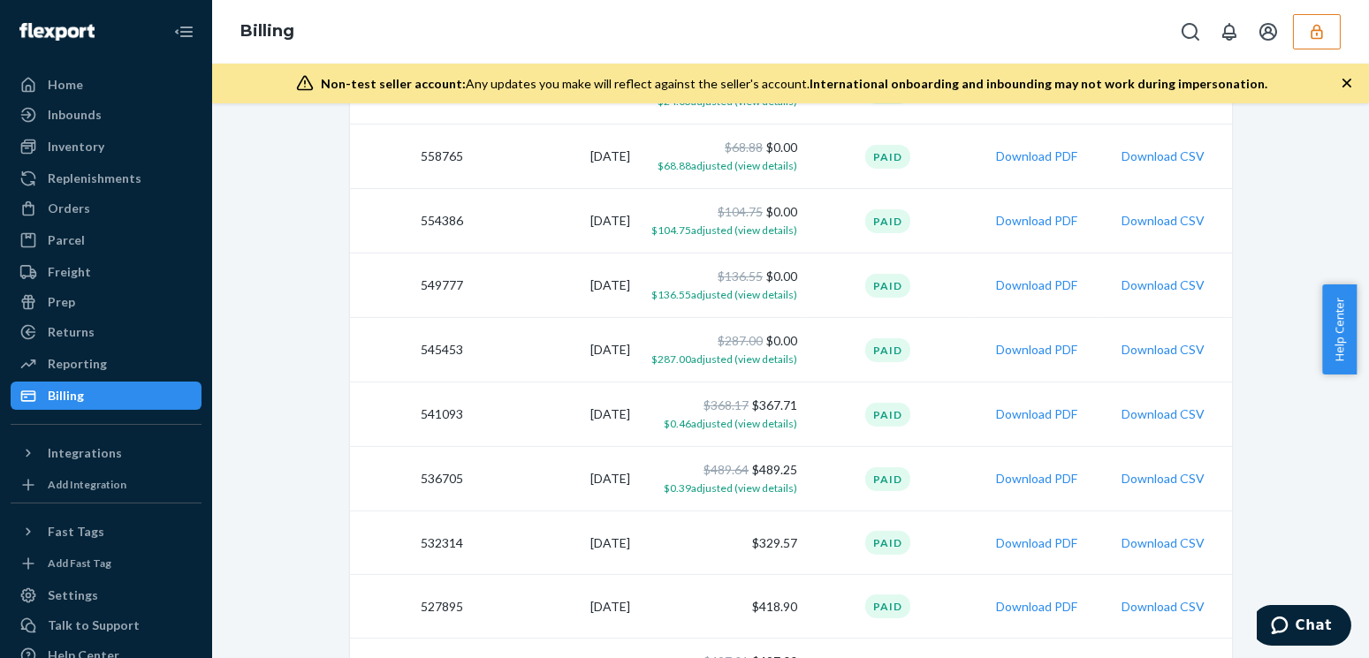
scroll to position [1044, 0]
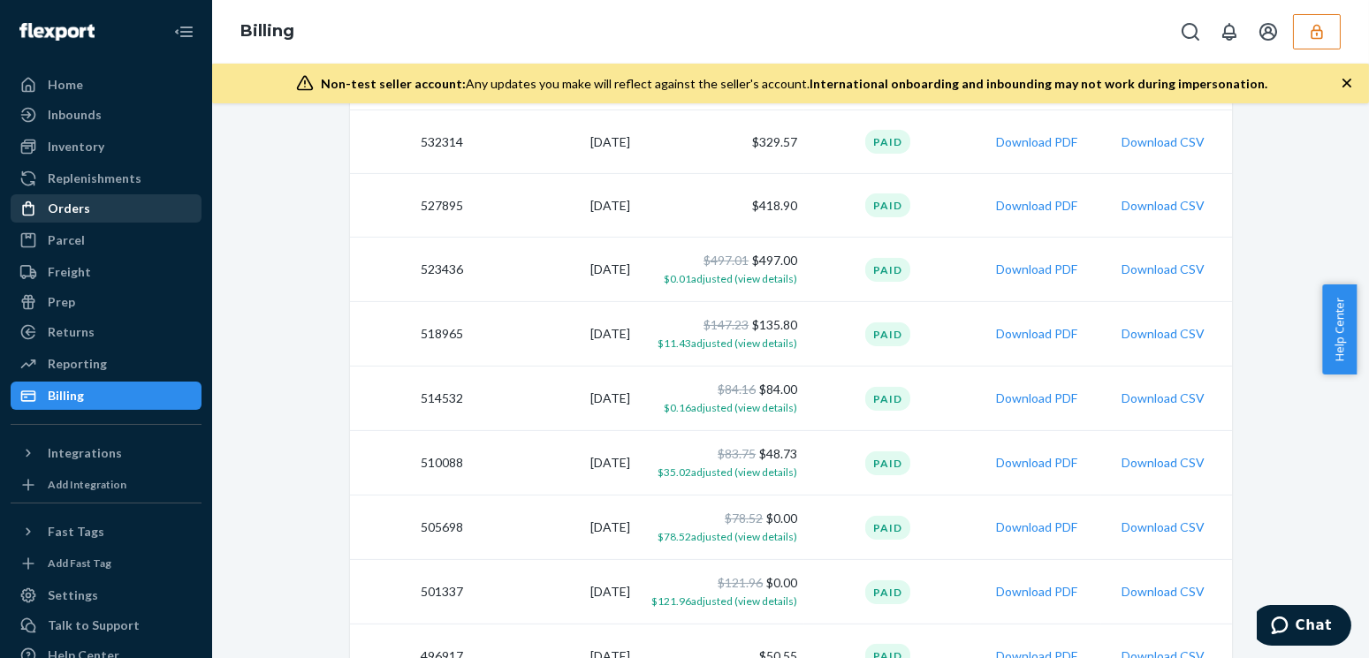
click at [48, 212] on div "Orders" at bounding box center [69, 209] width 42 height 18
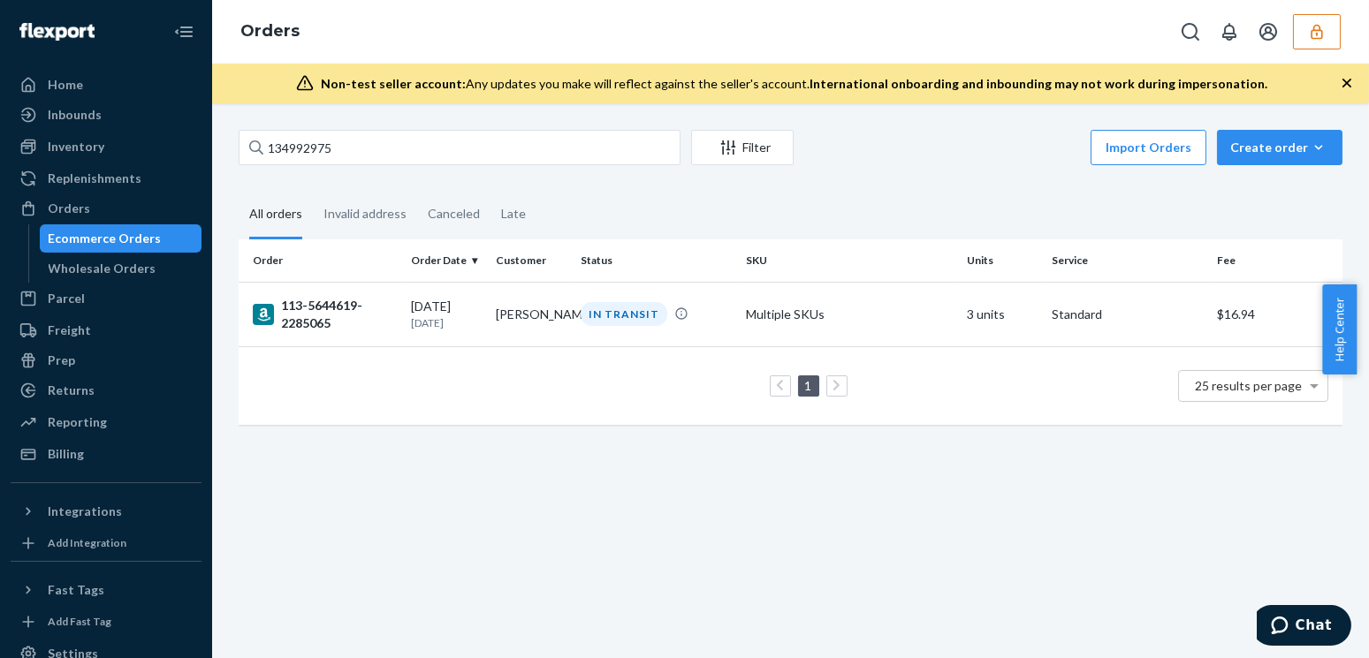
click at [442, 310] on div "08/22/2025 1 day ago" at bounding box center [446, 314] width 71 height 33
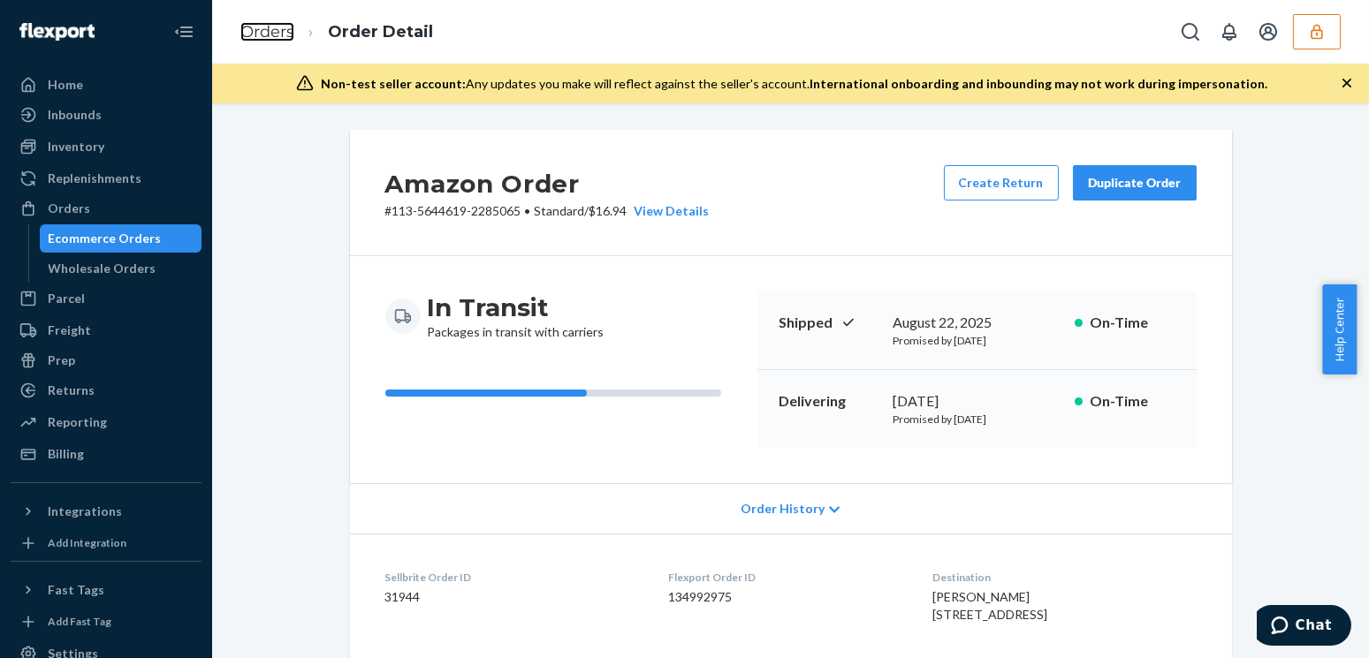
drag, startPoint x: 266, startPoint y: 34, endPoint x: 366, endPoint y: 119, distance: 131.1
click at [266, 34] on link "Orders" at bounding box center [267, 31] width 54 height 19
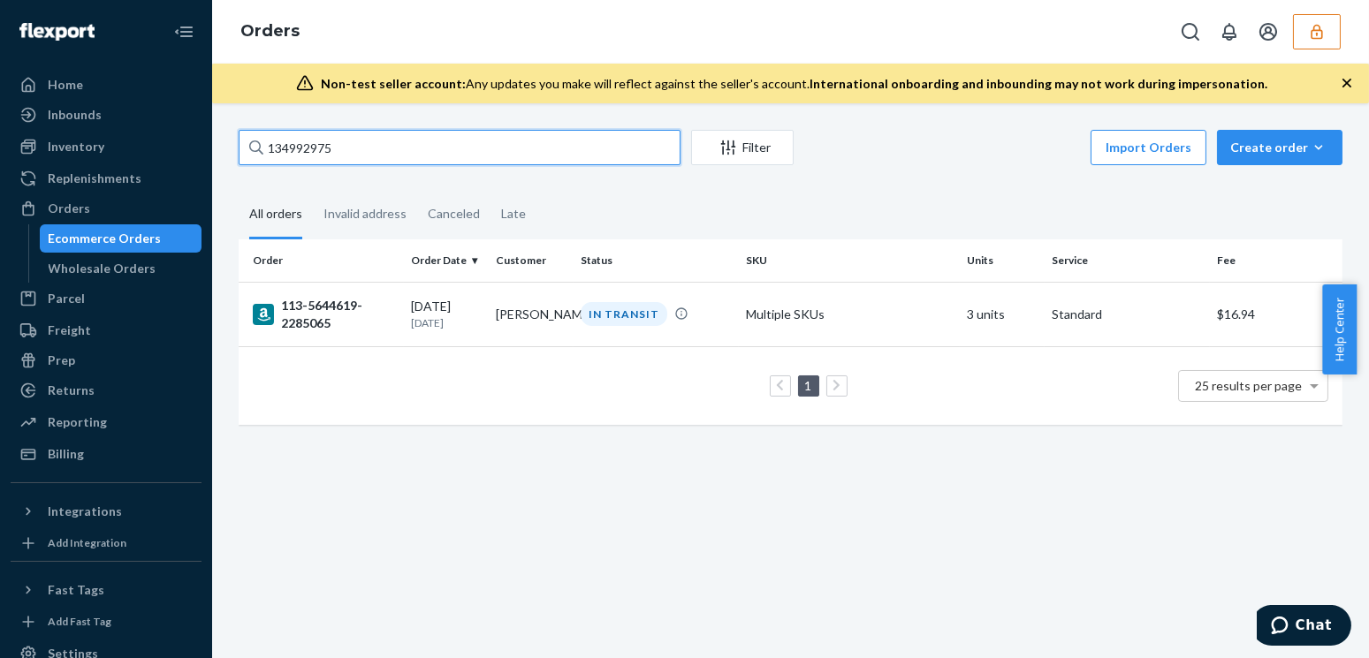
click at [365, 147] on input "134992975" at bounding box center [460, 147] width 442 height 35
paste input "6676"
type input "134966765"
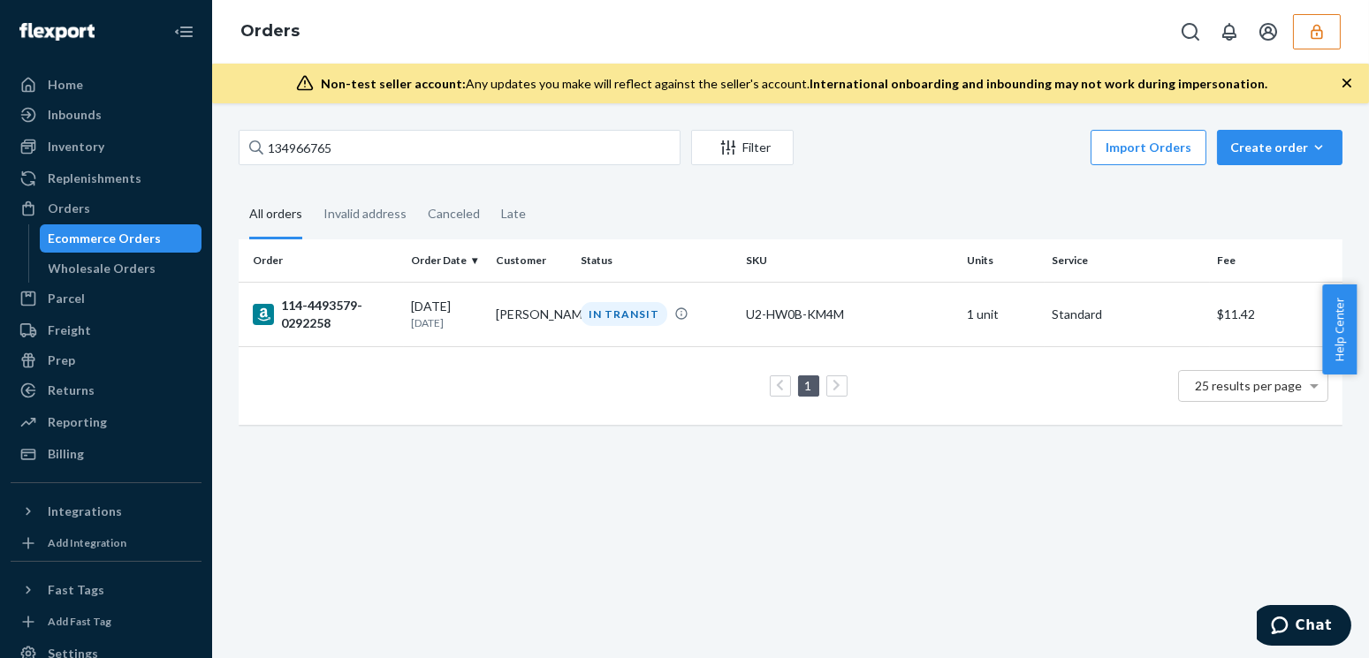
click at [457, 301] on div "08/22/2025 1 day ago" at bounding box center [446, 314] width 71 height 33
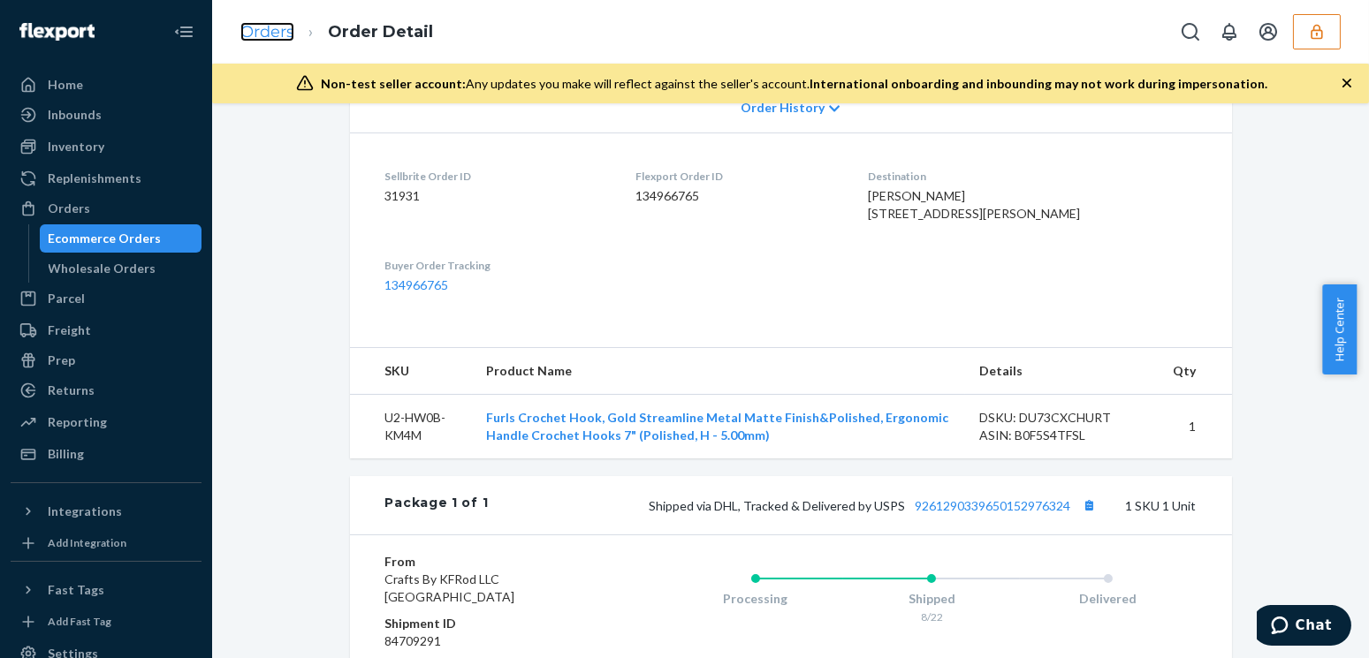
click at [272, 22] on link "Orders" at bounding box center [267, 31] width 54 height 19
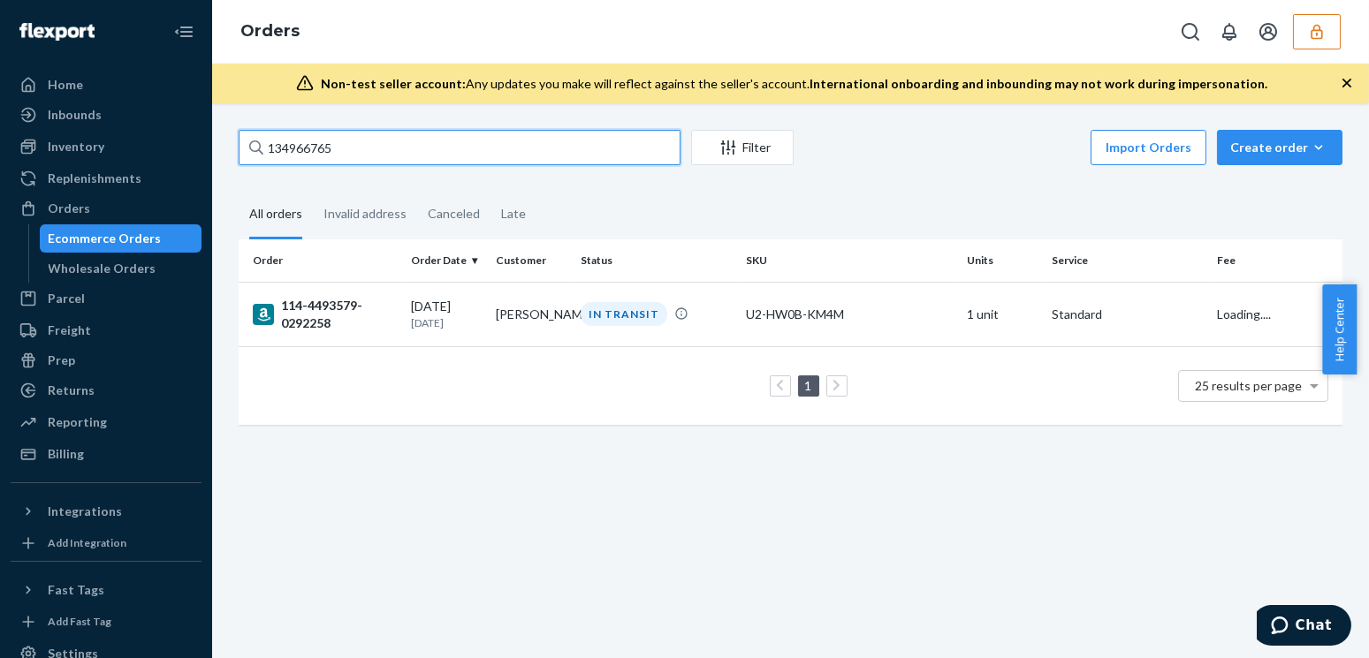
click at [352, 143] on input "134966765" at bounding box center [460, 147] width 442 height 35
paste input "2324"
type input "134962324"
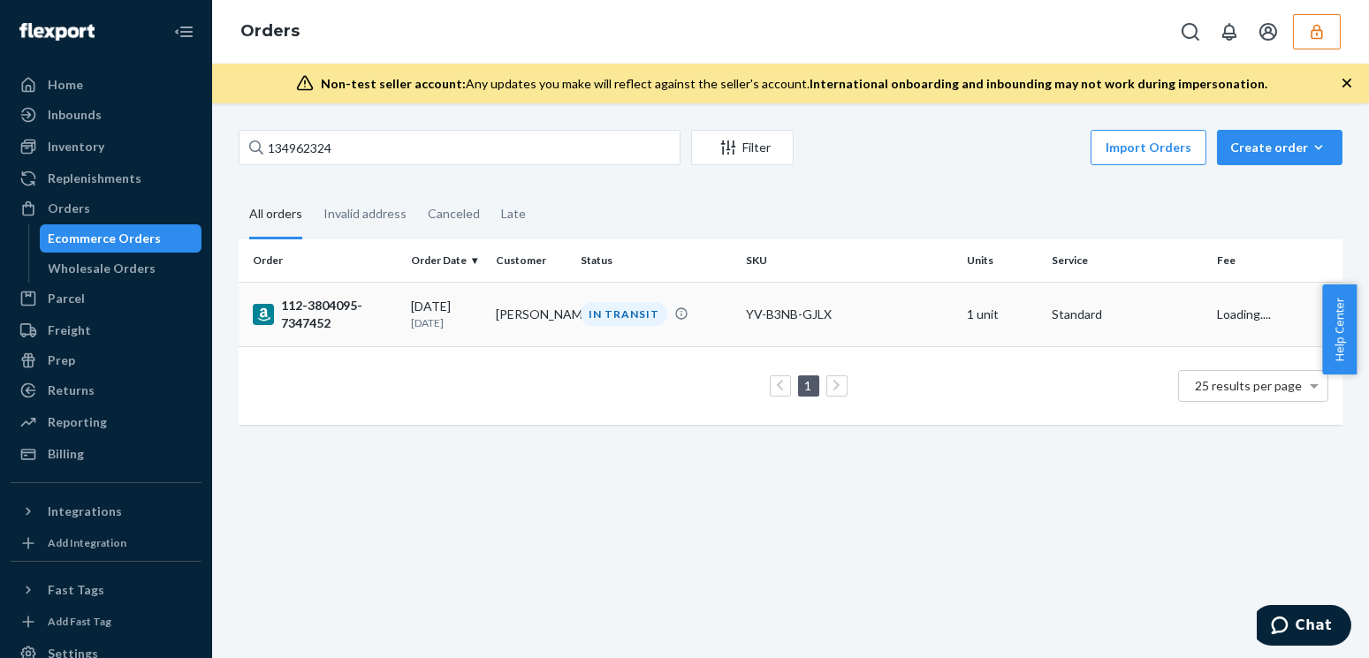
click at [407, 313] on td "08/22/2025 1 day ago" at bounding box center [446, 314] width 85 height 65
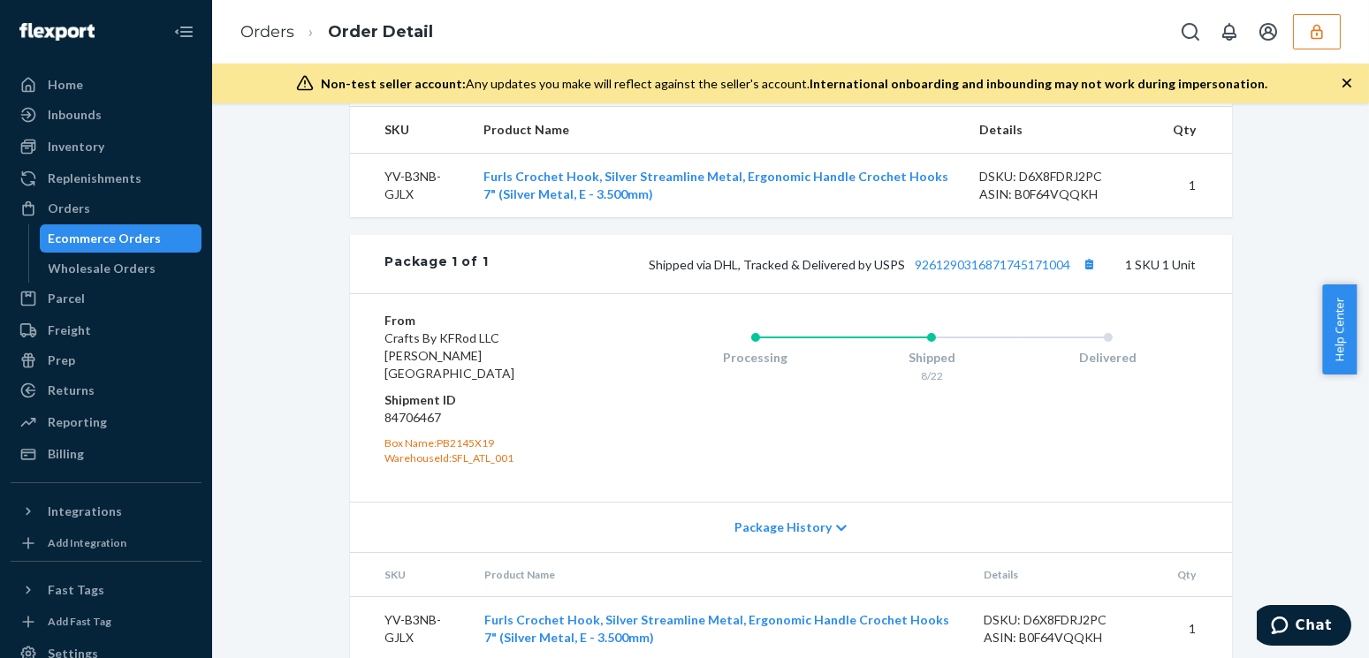
scroll to position [681, 0]
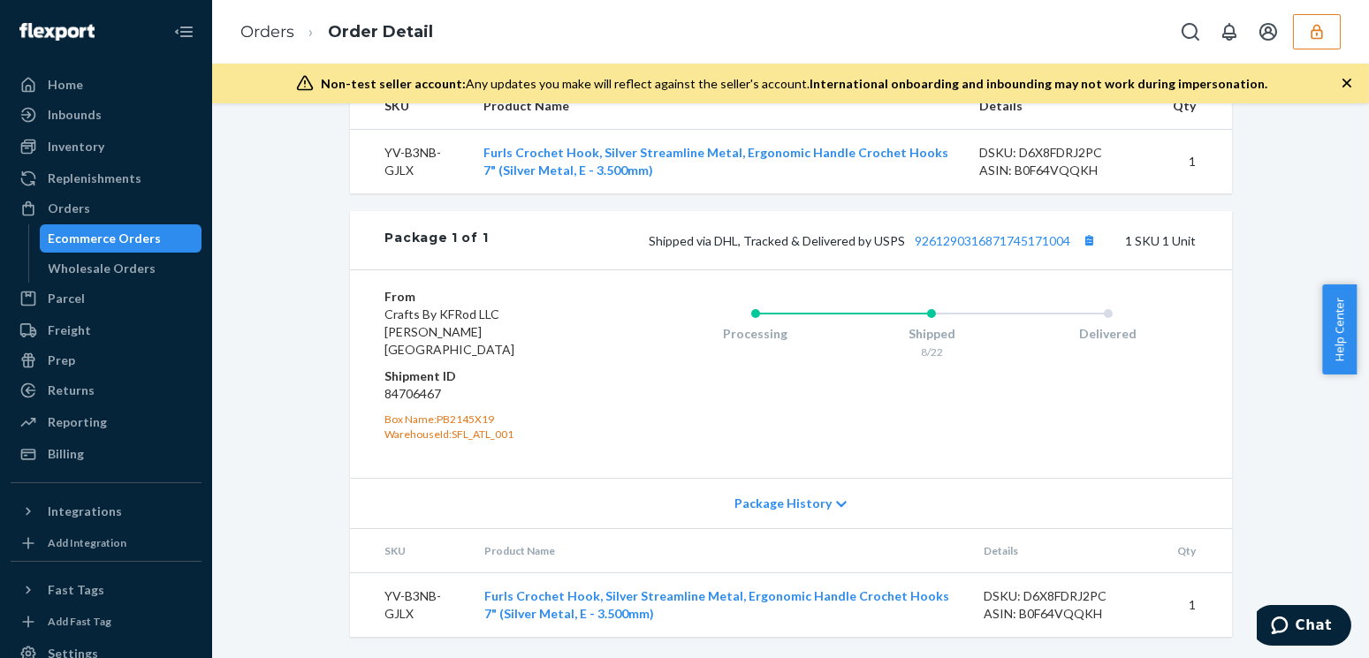
click at [337, 415] on div "Amazon Order # 112-3804095-7347452 • Standard / $10.17 View Details Create Retu…" at bounding box center [791, 50] width 909 height 1174
click at [1312, 34] on icon "button" at bounding box center [1316, 31] width 11 height 15
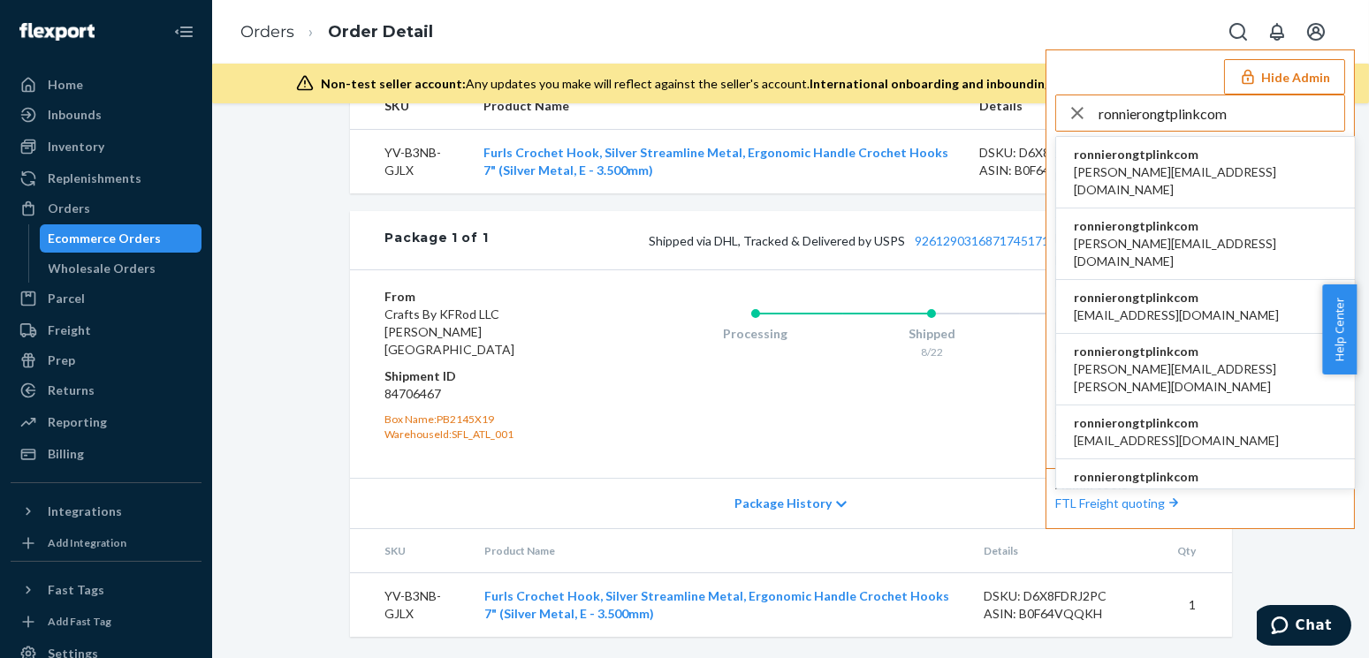
type input "ronnierongtplinkcom"
click at [1168, 157] on span "ronnierongtplinkcom" at bounding box center [1205, 155] width 263 height 18
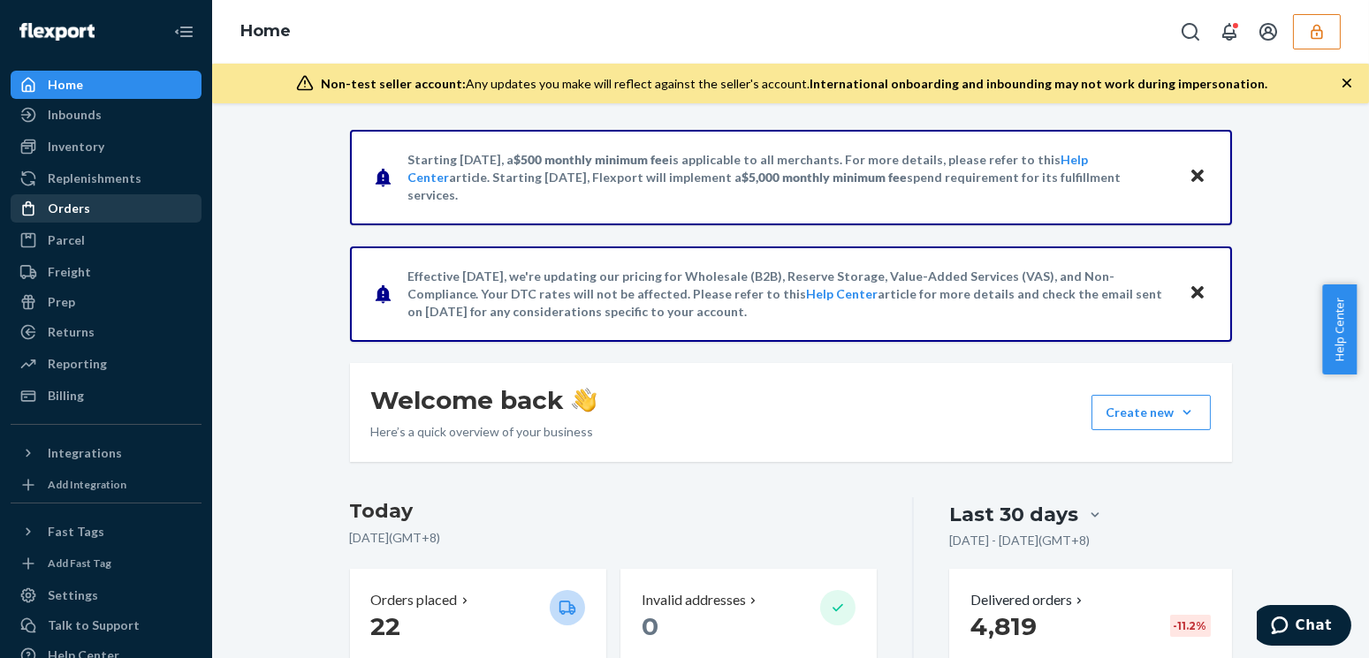
click at [76, 206] on div "Orders" at bounding box center [69, 209] width 42 height 18
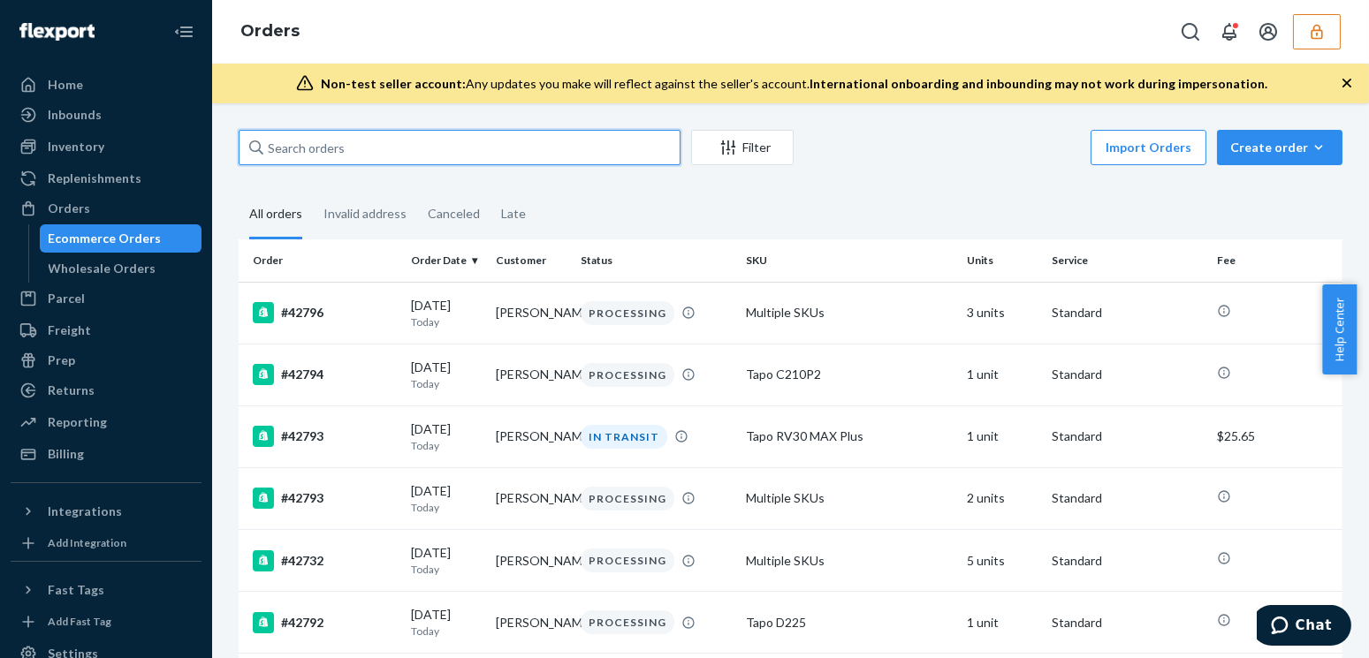
click at [360, 142] on input "text" at bounding box center [460, 147] width 442 height 35
paste input "133836805"
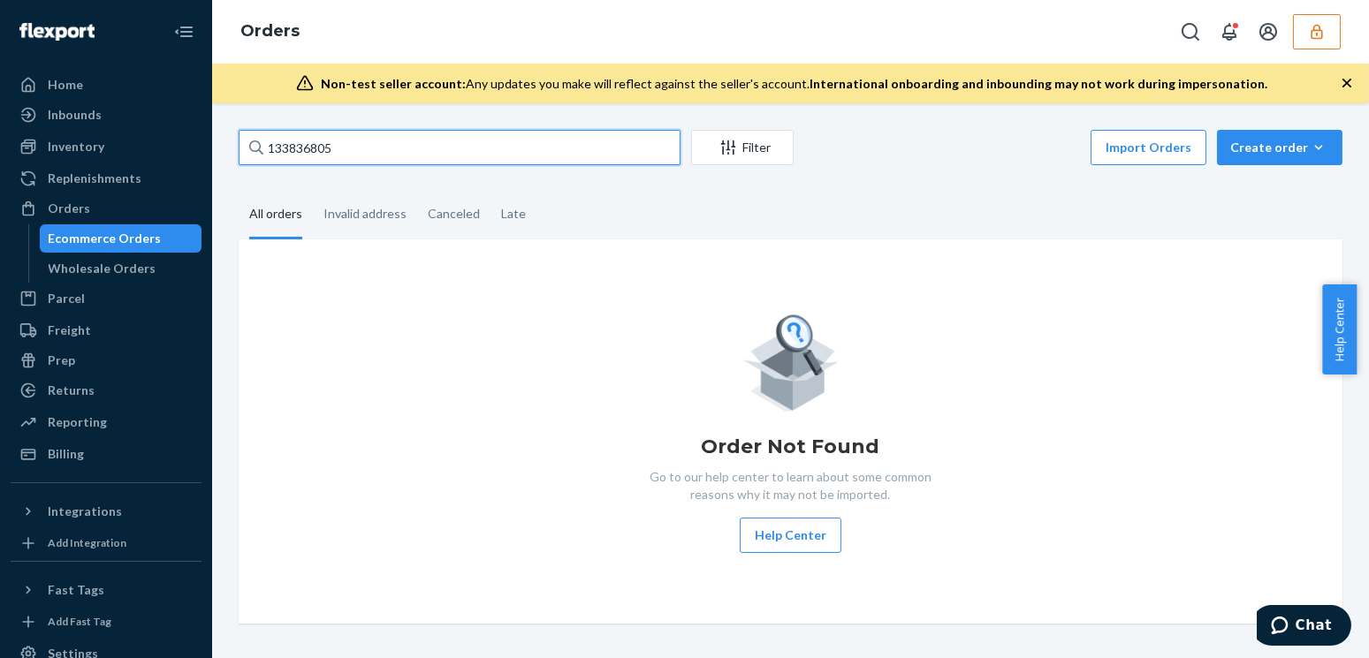
type input "133836805"
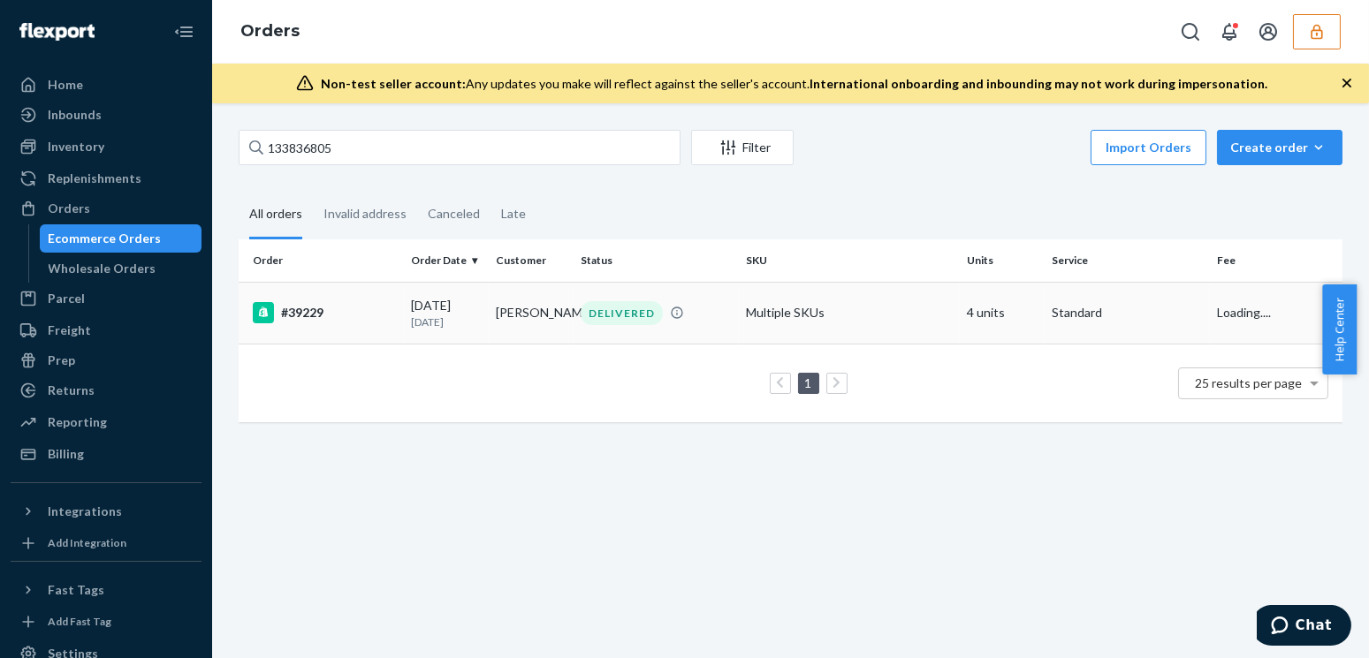
click at [462, 312] on div "[DATE] [DATE]" at bounding box center [446, 313] width 71 height 33
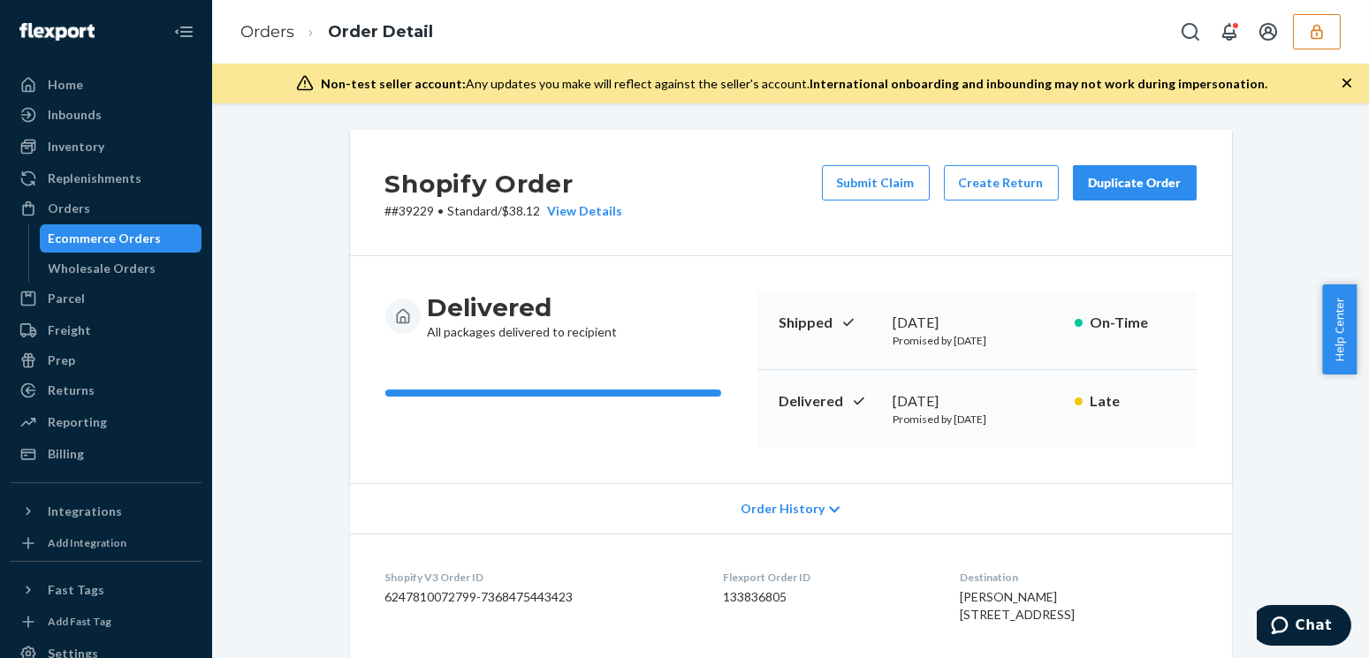
click at [350, 301] on div "Delivered All packages delivered to recipient Shipped [DATE] Promised by [DATE]…" at bounding box center [791, 369] width 882 height 227
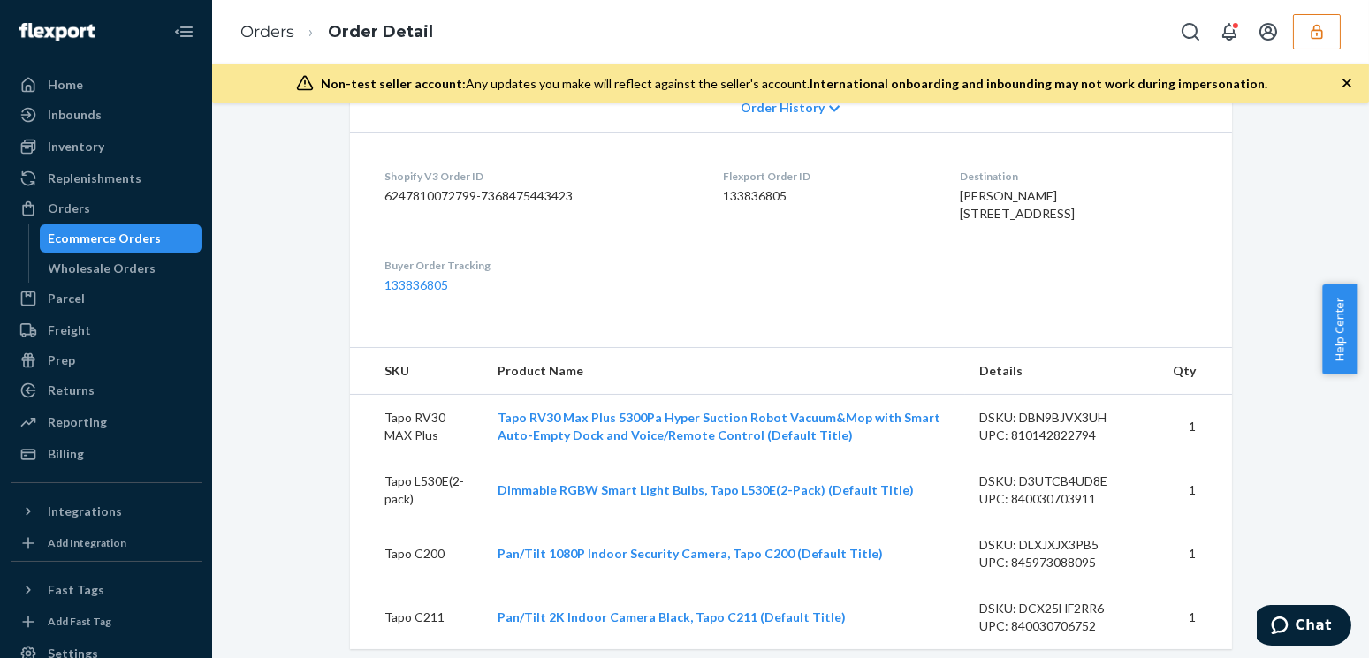
scroll to position [803, 0]
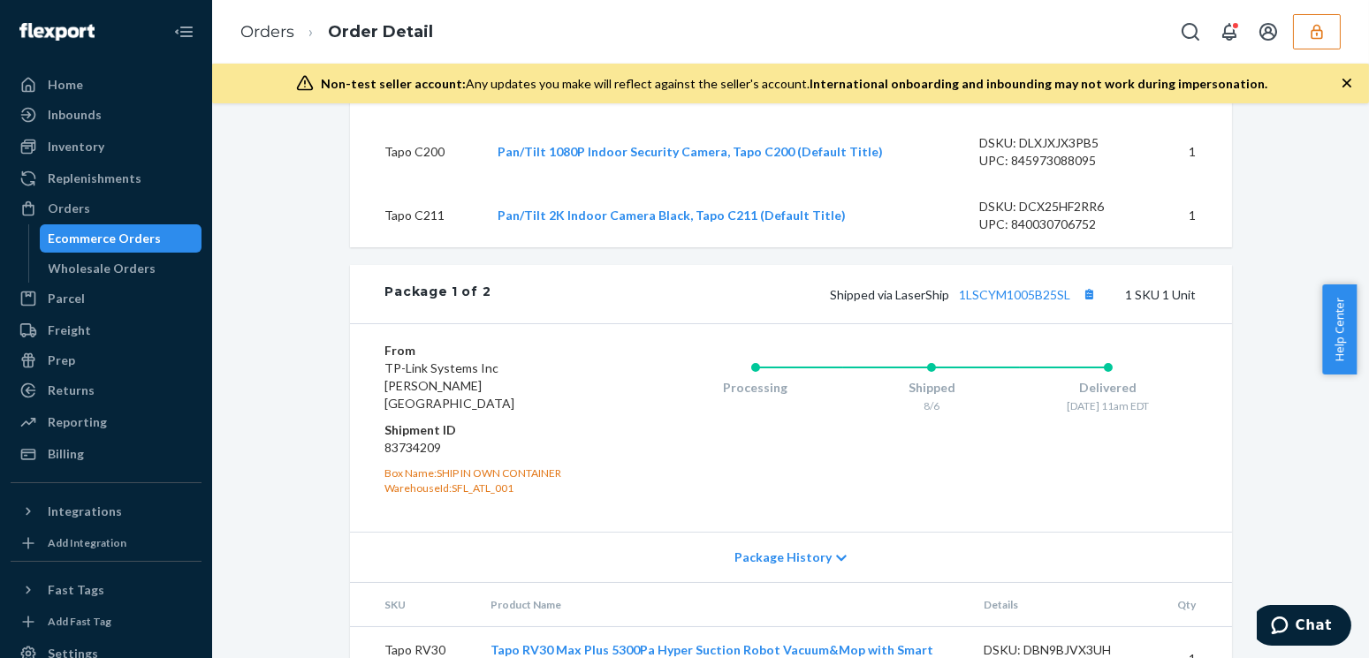
click at [987, 306] on div "Shipped via LaserShip 1LSCYM1005B25SL 1 SKU 1 Unit" at bounding box center [843, 294] width 705 height 23
click at [996, 302] on link "1LSCYM1005B25SL" at bounding box center [1015, 294] width 111 height 15
